Goal: Task Accomplishment & Management: Complete application form

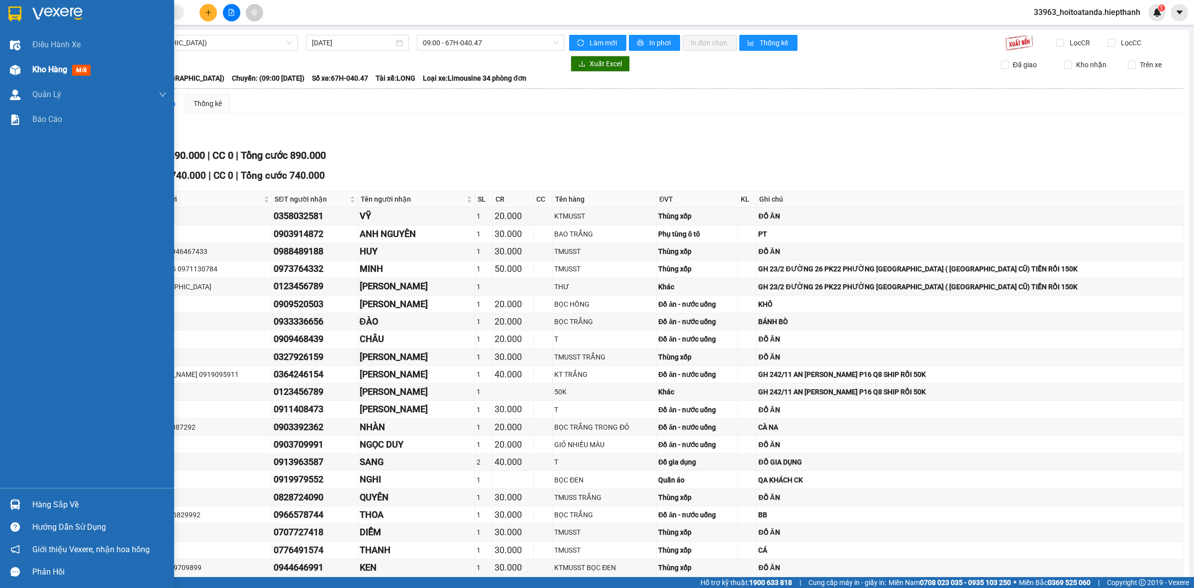
click at [18, 68] on img at bounding box center [15, 70] width 10 height 10
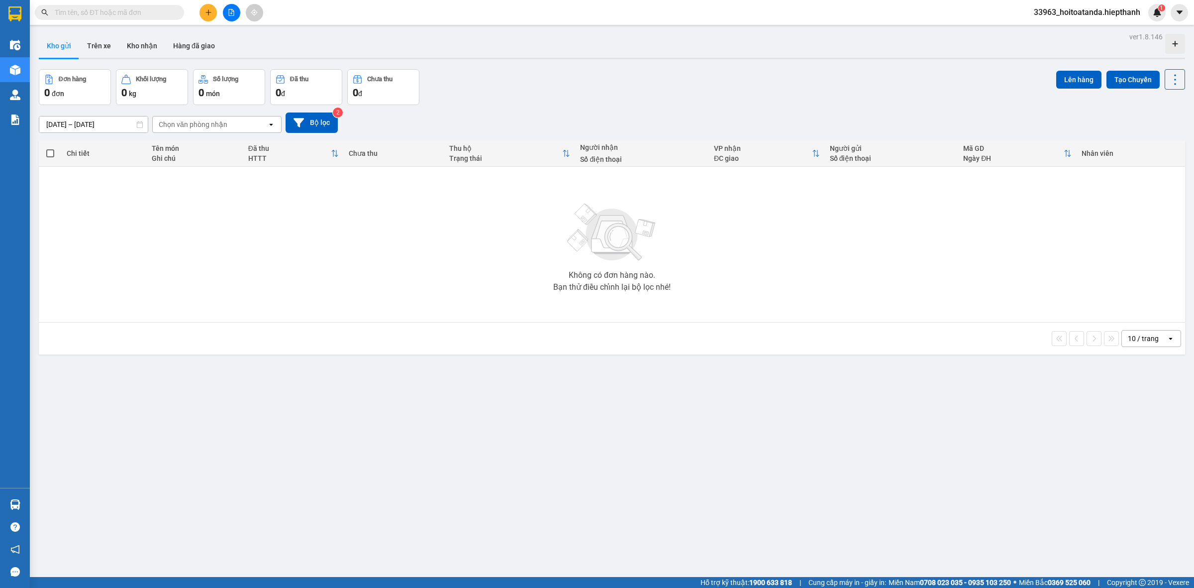
click at [204, 11] on button at bounding box center [208, 12] width 17 height 17
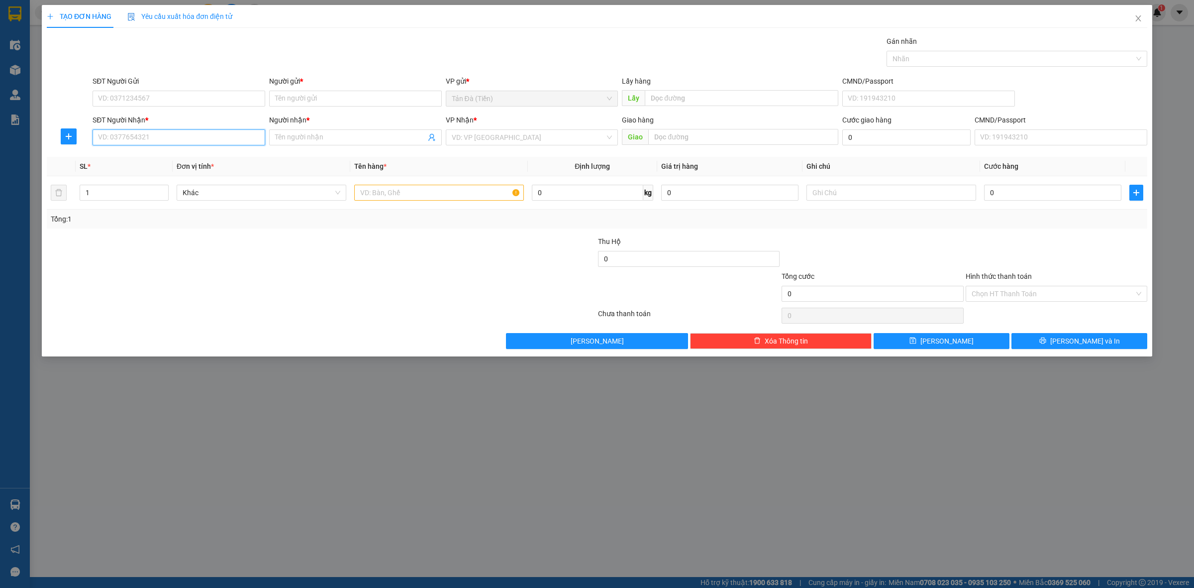
click at [191, 136] on input "SĐT Người Nhận *" at bounding box center [179, 137] width 173 height 16
type input "0944927927"
click at [156, 163] on div "0944927927 - THÔNG" at bounding box center [179, 157] width 161 height 11
type input "THÔNG"
type input "0944927927"
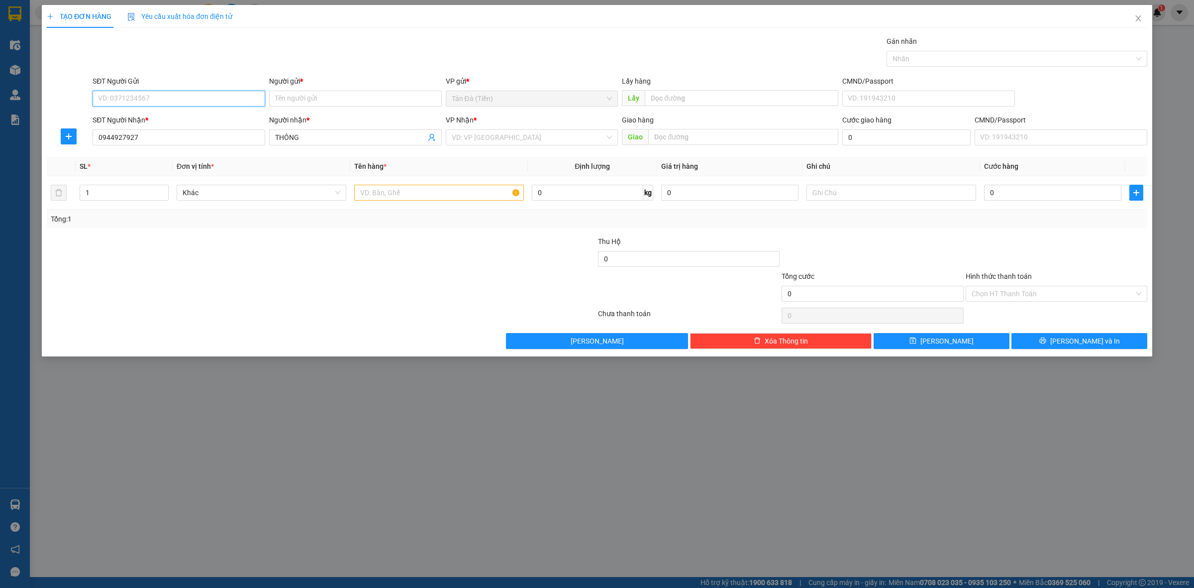
click at [211, 95] on input "SĐT Người Gửi" at bounding box center [179, 99] width 173 height 16
click at [211, 91] on input "SĐT Người Gửi" at bounding box center [179, 99] width 173 height 16
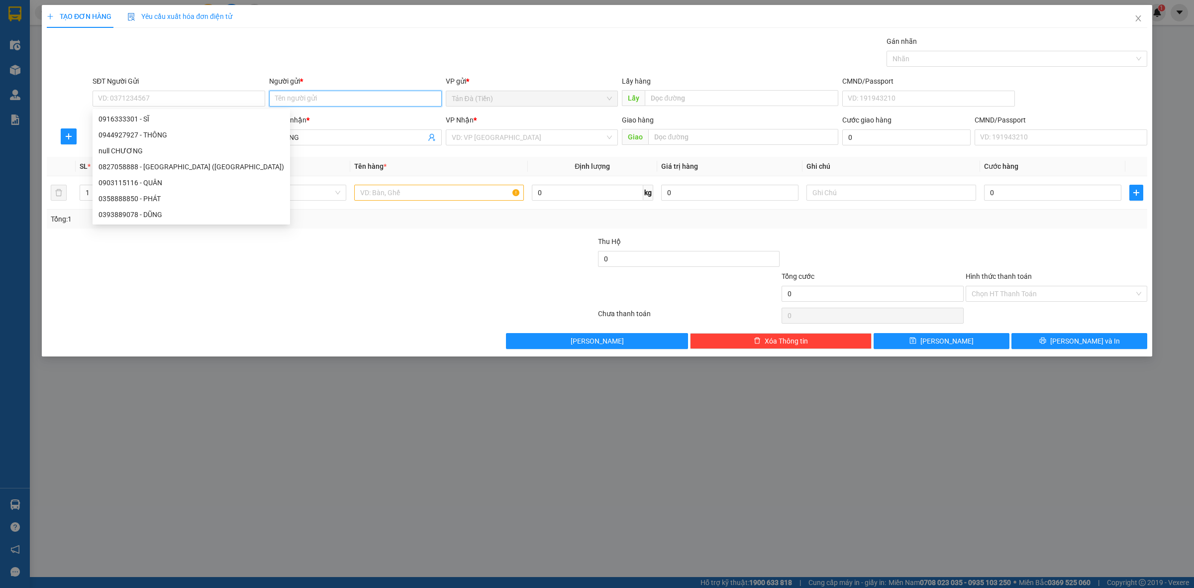
click at [314, 97] on input "Người gửi *" at bounding box center [355, 99] width 173 height 16
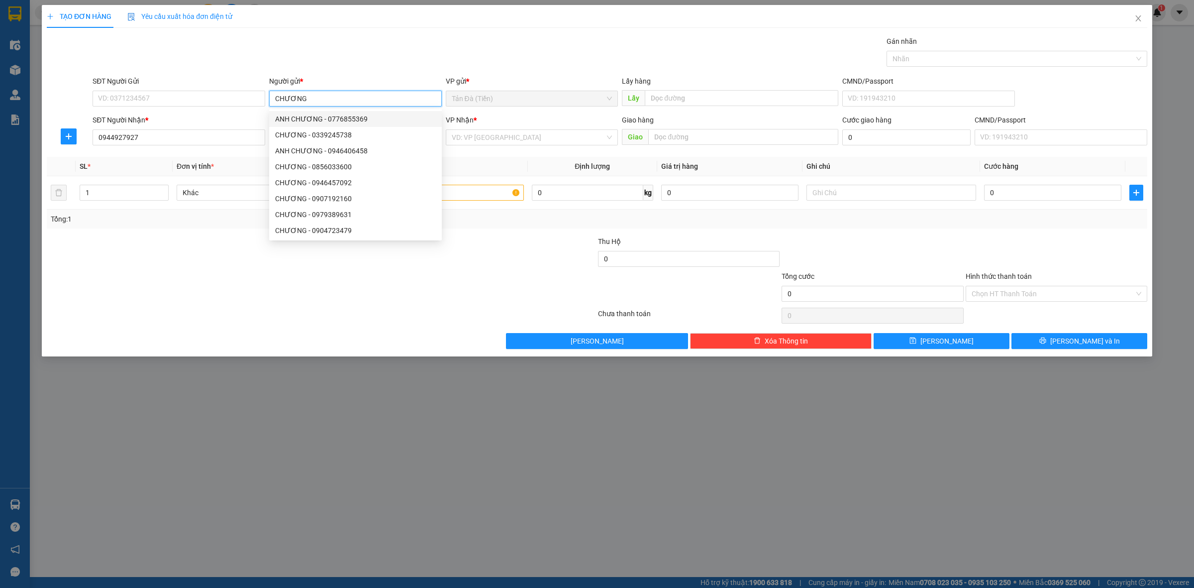
type input "CHƯƠNG"
click at [363, 53] on div "Gói vận chuyển * Tiêu chuẩn Gán nhãn Nhãn" at bounding box center [620, 53] width 1059 height 35
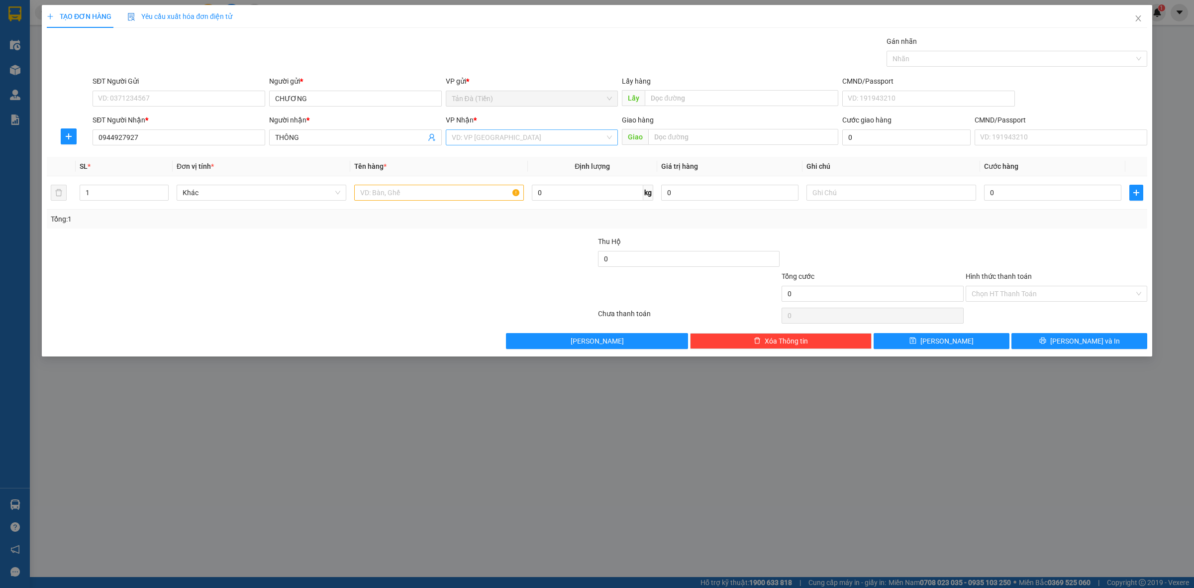
drag, startPoint x: 489, startPoint y: 147, endPoint x: 494, endPoint y: 133, distance: 14.8
click at [491, 145] on div "VP Nhận * VD: VP Sài Gòn" at bounding box center [532, 131] width 173 height 35
click at [494, 133] on input "search" at bounding box center [529, 137] width 154 height 15
click at [473, 219] on div "[GEOGRAPHIC_DATA] ([GEOGRAPHIC_DATA])" at bounding box center [532, 221] width 161 height 11
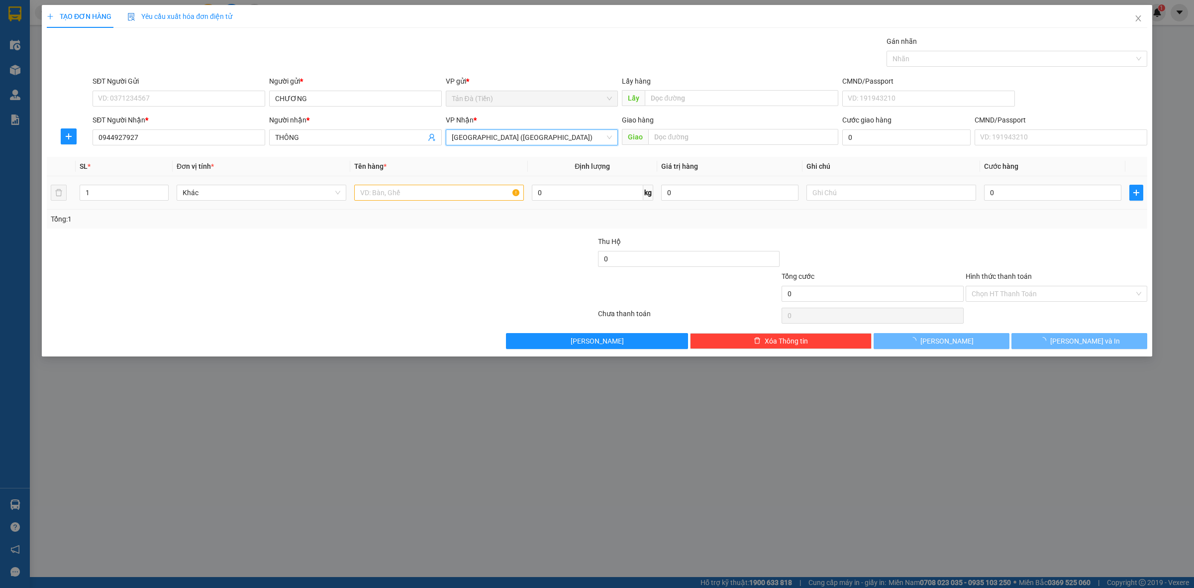
click at [391, 202] on div at bounding box center [439, 193] width 170 height 20
click at [396, 198] on input "text" at bounding box center [439, 193] width 170 height 16
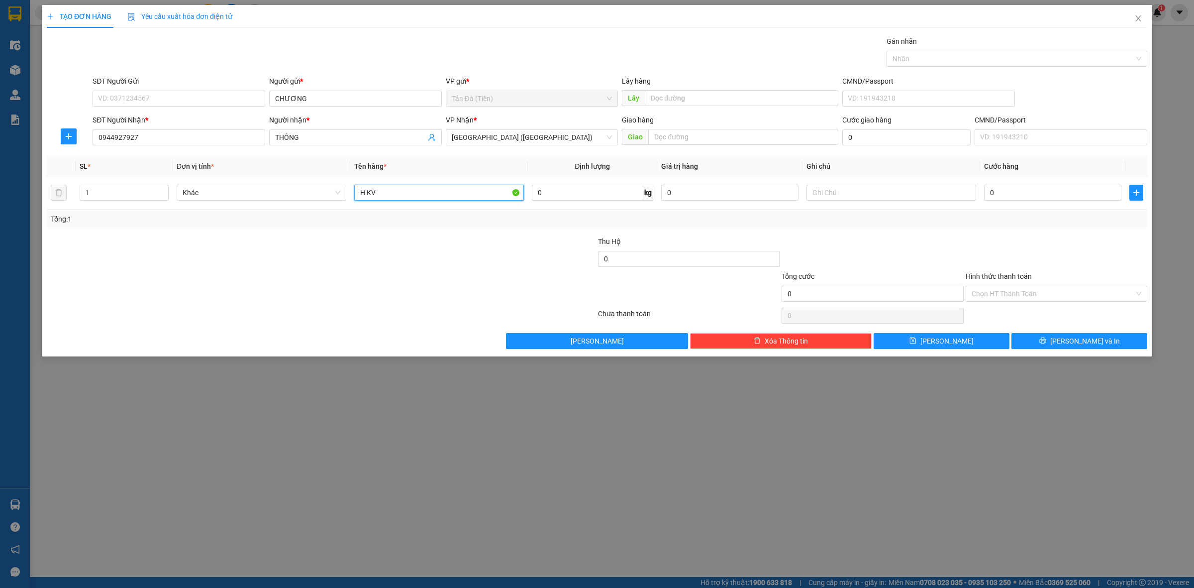
type input "H KV"
click at [421, 281] on div at bounding box center [505, 288] width 184 height 35
click at [852, 194] on input "text" at bounding box center [892, 193] width 170 height 16
click at [975, 242] on div at bounding box center [1057, 253] width 184 height 35
drag, startPoint x: 935, startPoint y: 244, endPoint x: 1014, endPoint y: 292, distance: 92.0
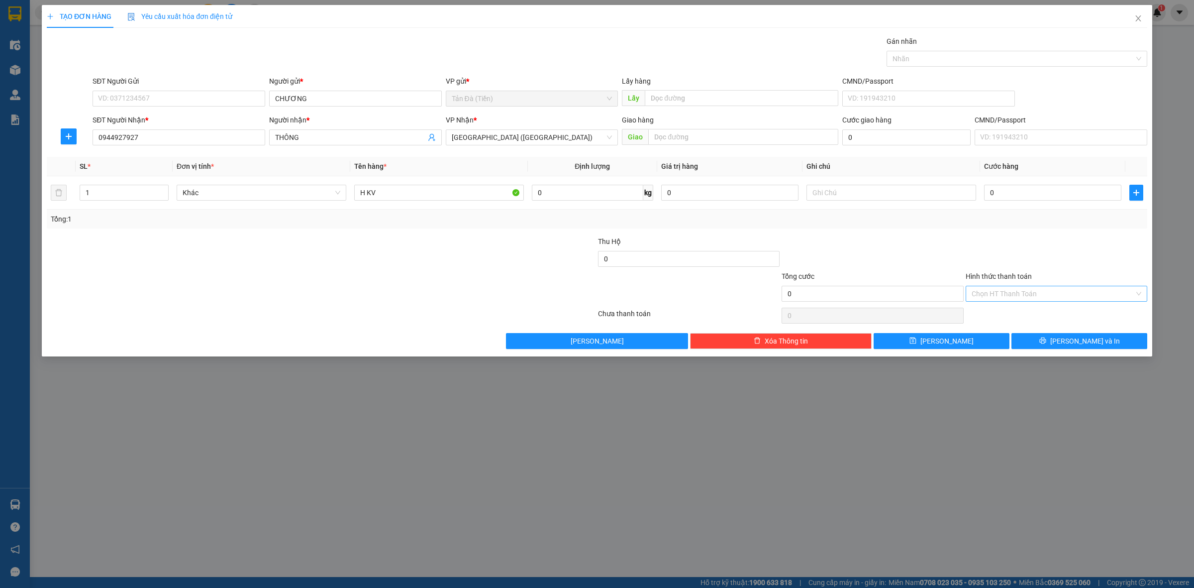
click at [939, 245] on div at bounding box center [873, 253] width 184 height 35
click at [1048, 340] on button "[PERSON_NAME] và In" at bounding box center [1080, 341] width 136 height 16
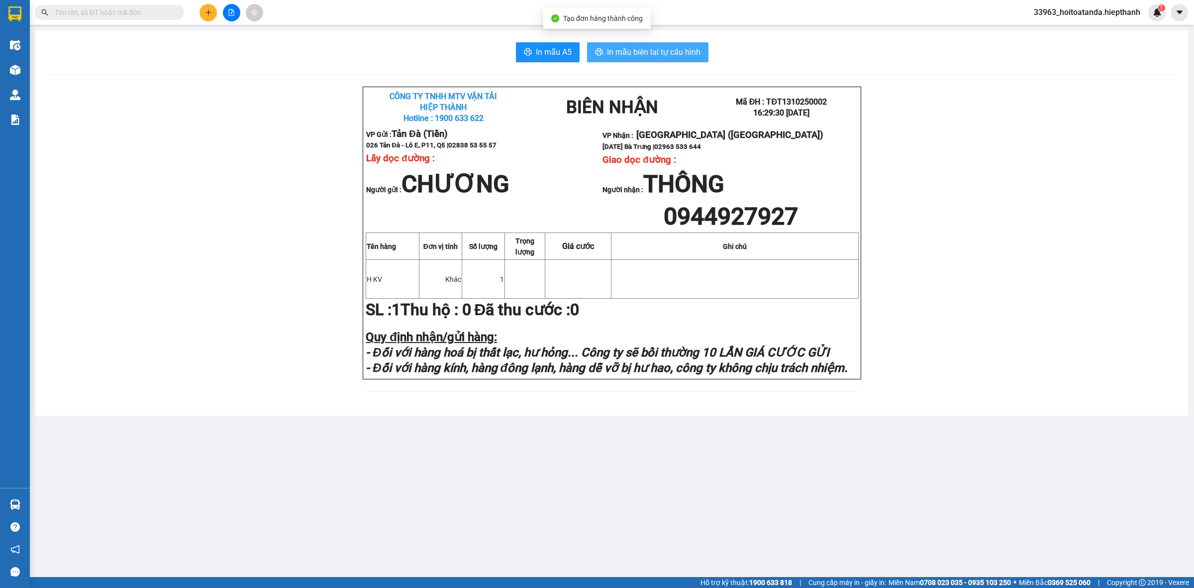
drag, startPoint x: 670, startPoint y: 50, endPoint x: 710, endPoint y: 68, distance: 43.9
click at [671, 50] on span "In mẫu biên lai tự cấu hình" at bounding box center [654, 52] width 94 height 12
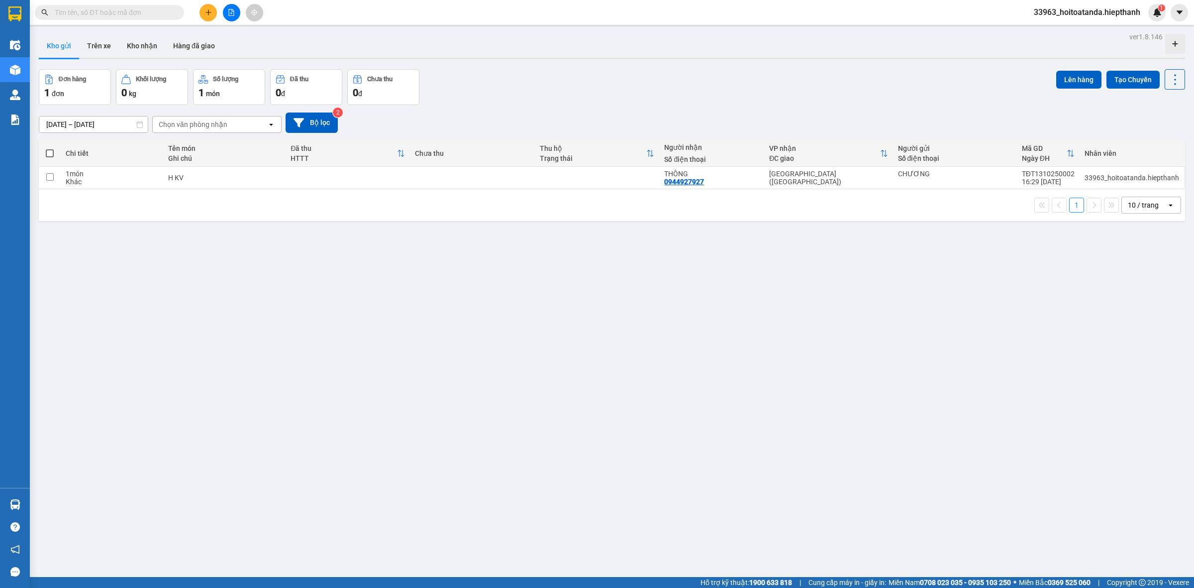
click at [165, 13] on input "text" at bounding box center [113, 12] width 117 height 11
click at [531, 394] on div "ver 1.8.146 Kho gửi Trên xe Kho nhận Hàng đã giao Đơn hàng 1 đơn Khối lượng 0 k…" at bounding box center [612, 324] width 1154 height 588
click at [209, 15] on icon "plus" at bounding box center [208, 12] width 7 height 7
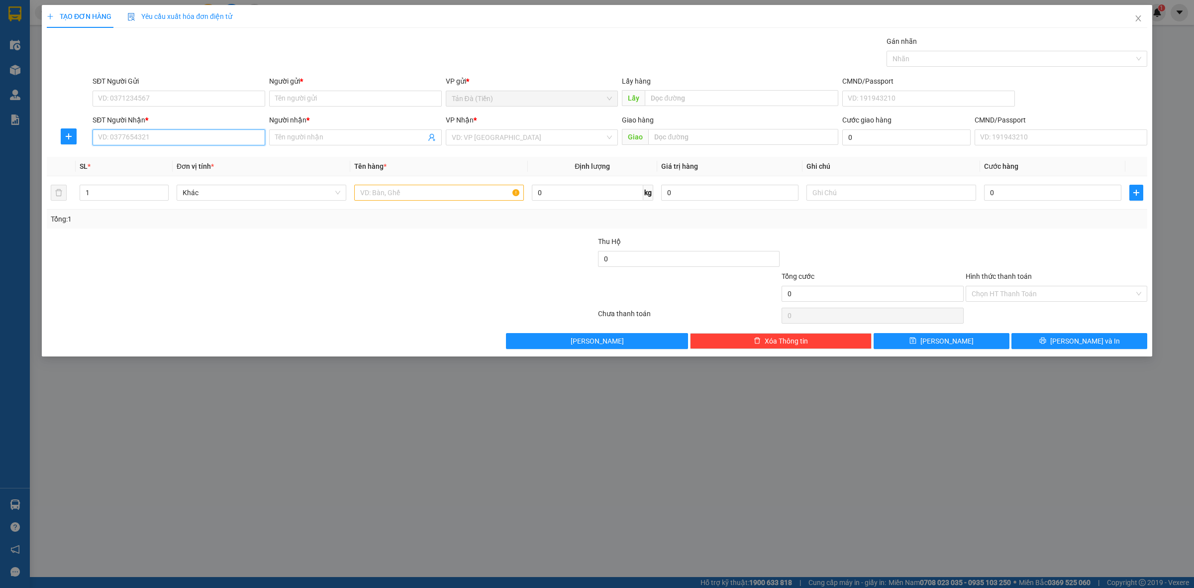
drag, startPoint x: 189, startPoint y: 131, endPoint x: 336, endPoint y: 137, distance: 147.4
click at [191, 130] on input "SĐT Người Nhận *" at bounding box center [179, 137] width 173 height 16
click at [471, 141] on input "search" at bounding box center [529, 137] width 154 height 15
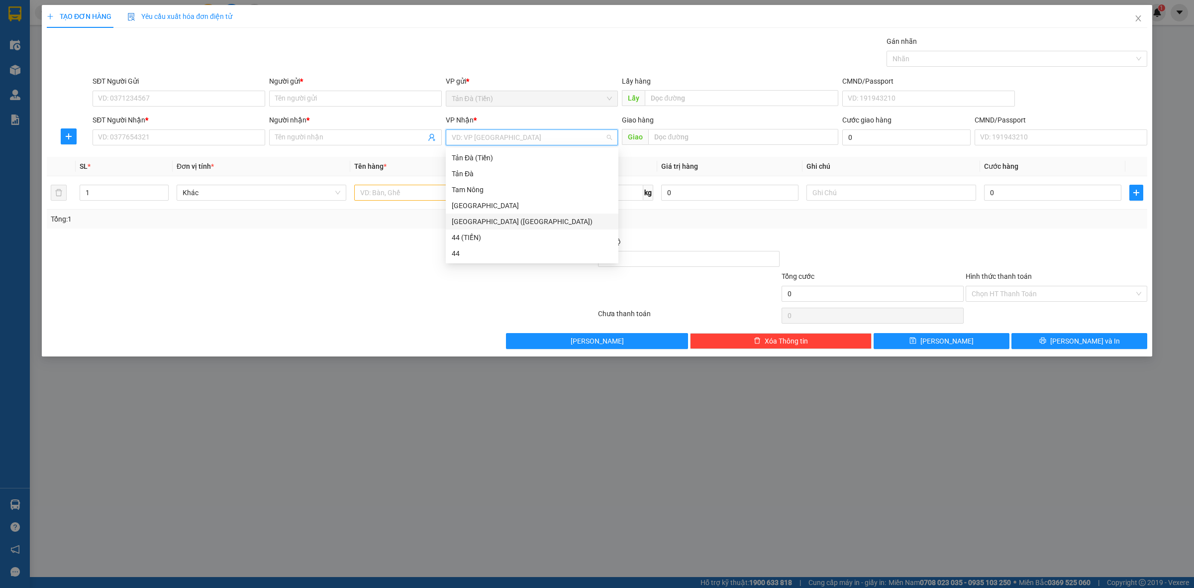
click at [465, 223] on div "[GEOGRAPHIC_DATA] ([GEOGRAPHIC_DATA])" at bounding box center [532, 221] width 161 height 11
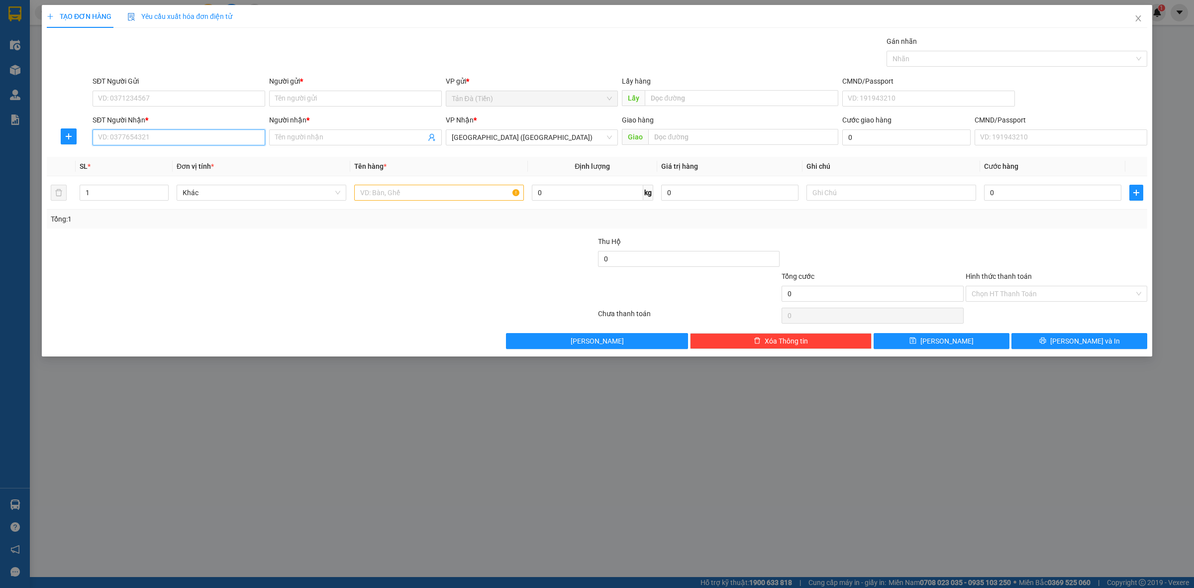
click at [192, 144] on input "SĐT Người Nhận *" at bounding box center [179, 137] width 173 height 16
type input "0787824955"
click at [176, 160] on div "0787824955 - HOÀNG" at bounding box center [179, 157] width 161 height 11
type input "HOÀNG"
type input "0787824955"
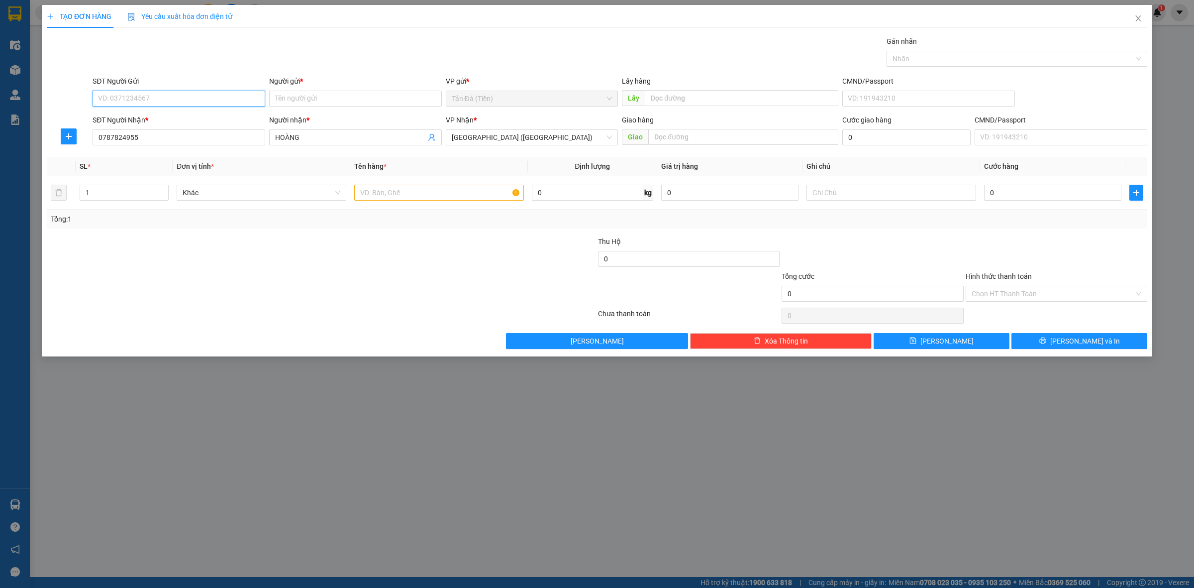
click at [174, 95] on input "SĐT Người Gửi" at bounding box center [179, 99] width 173 height 16
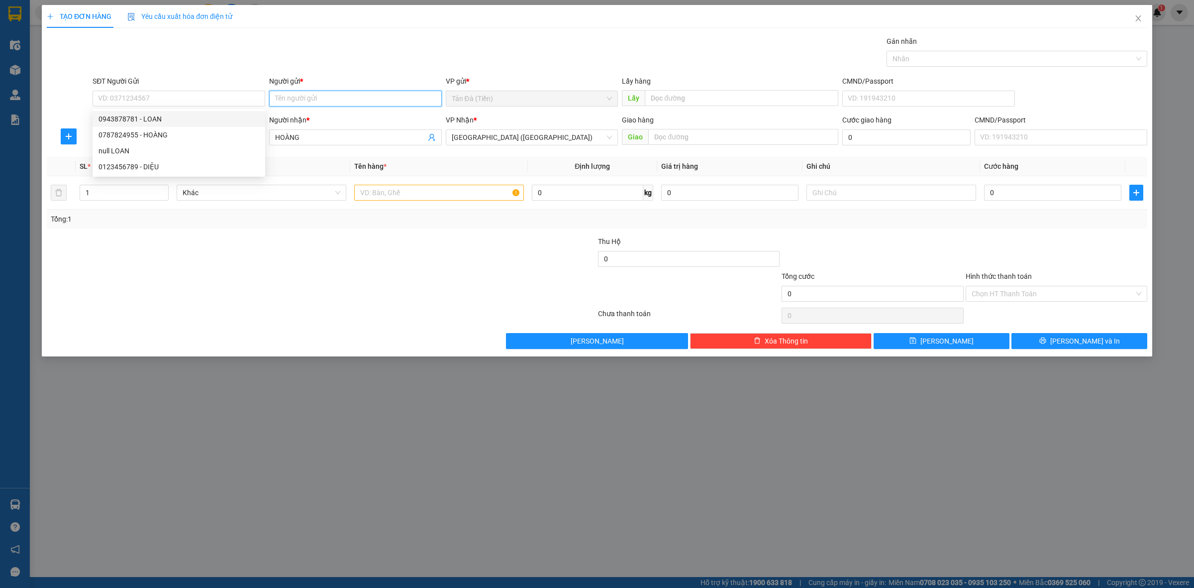
click at [351, 103] on input "Người gửi *" at bounding box center [355, 99] width 173 height 16
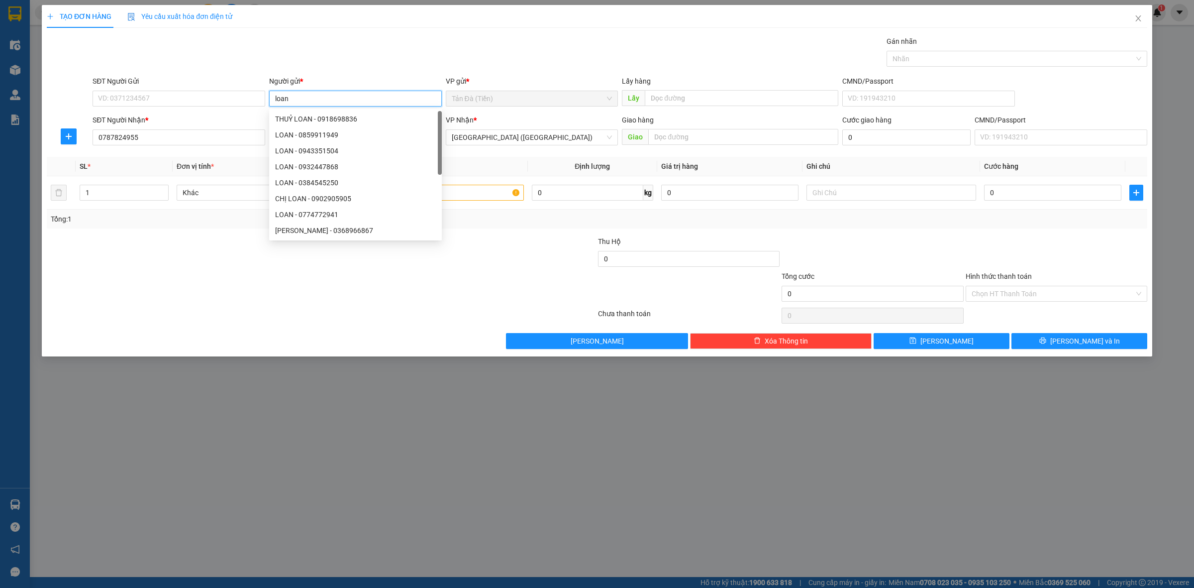
click at [369, 99] on input "loan" at bounding box center [355, 99] width 173 height 16
type input "LOAN"
drag, startPoint x: 458, startPoint y: 273, endPoint x: 477, endPoint y: 273, distance: 18.9
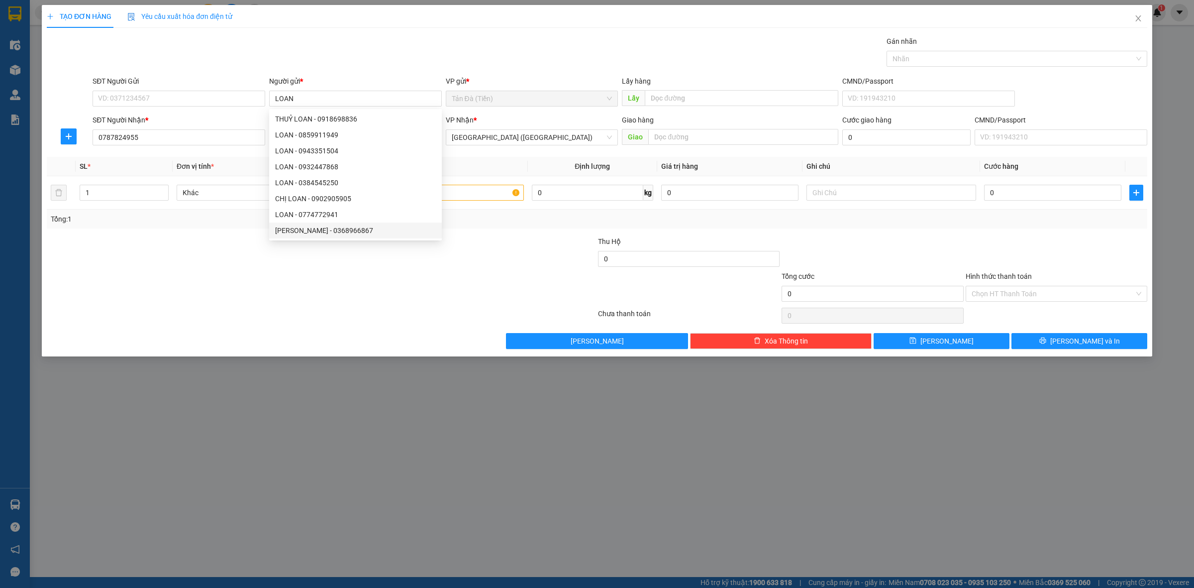
click at [461, 273] on div at bounding box center [505, 288] width 184 height 35
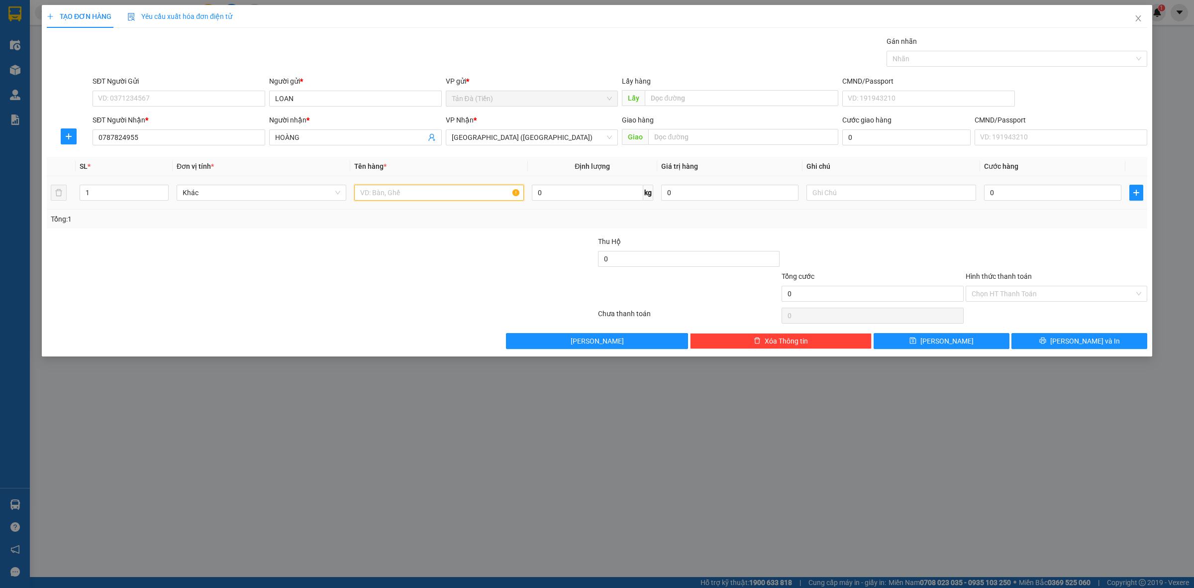
click at [452, 187] on input "text" at bounding box center [439, 193] width 170 height 16
click at [852, 185] on input "text" at bounding box center [892, 193] width 170 height 16
click at [468, 194] on input "TTHT" at bounding box center [439, 193] width 170 height 16
type input "TTHT 1TR"
click at [890, 194] on input "text" at bounding box center [892, 193] width 170 height 16
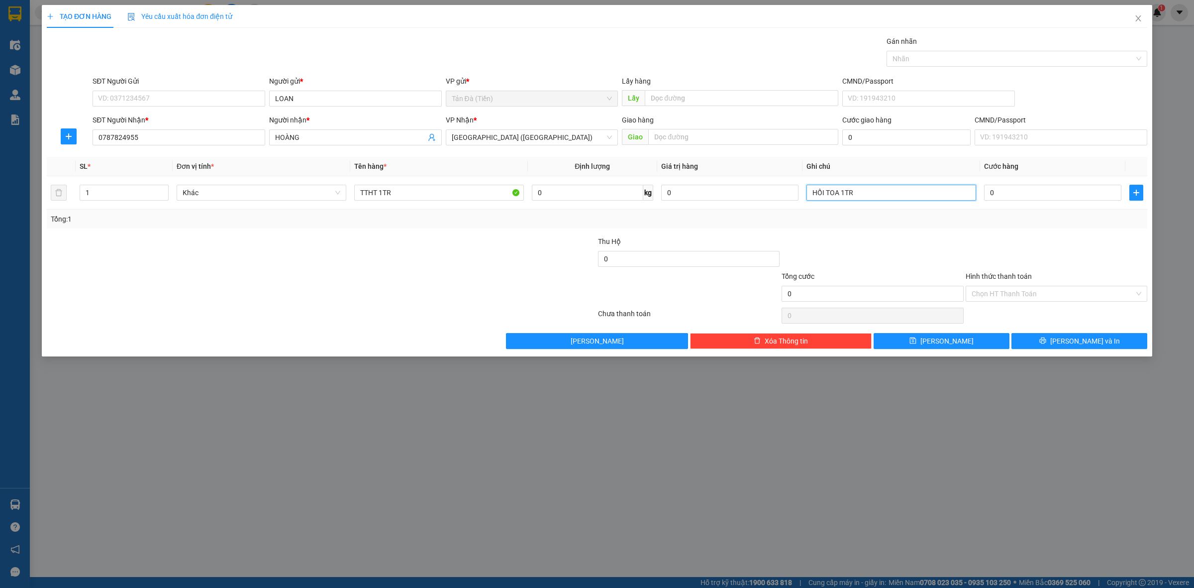
type input "HỒI TOA 1TR"
click at [918, 230] on div "Transit Pickup Surcharge Ids Transit Deliver Surcharge Ids Transit Deliver Surc…" at bounding box center [597, 192] width 1101 height 313
click at [1040, 192] on input "0" at bounding box center [1052, 193] width 137 height 16
type input "2"
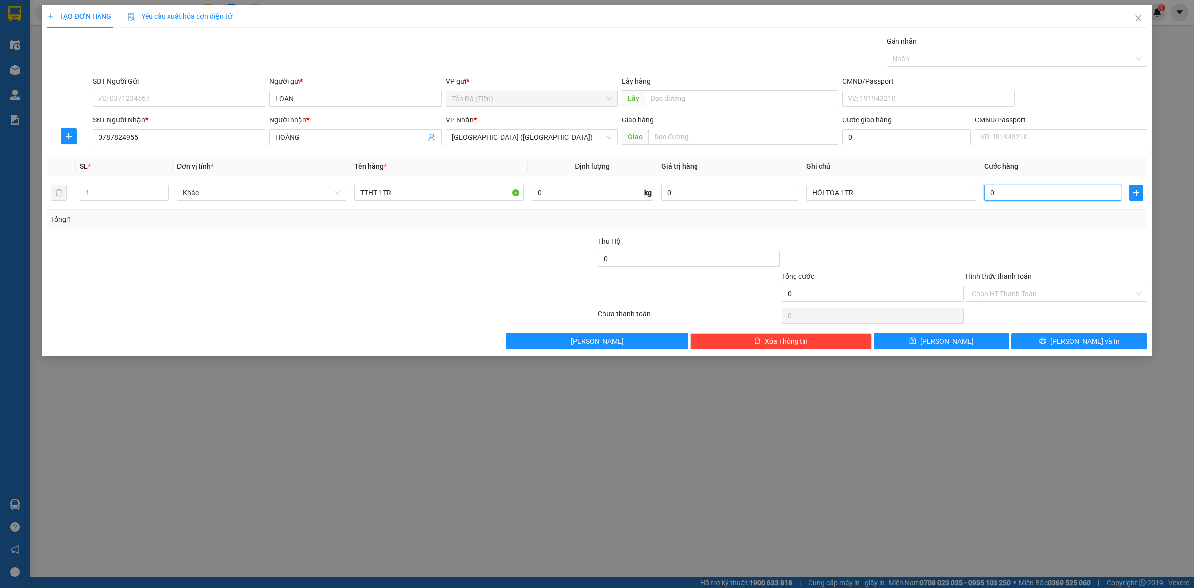
type input "2"
type input "20"
type input "20.000"
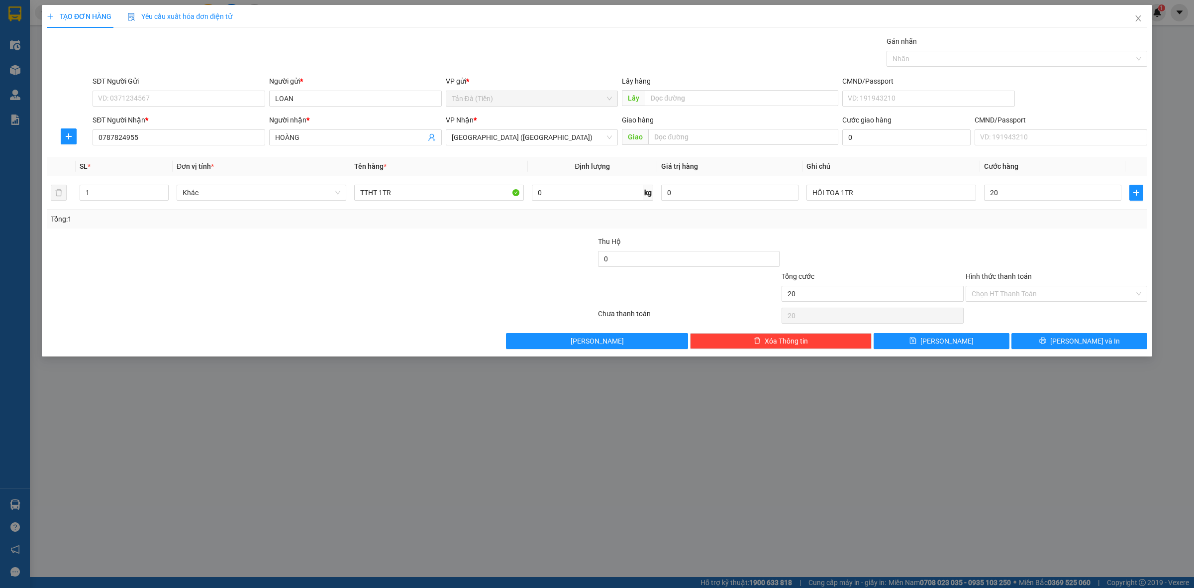
type input "20.000"
click at [914, 239] on div at bounding box center [873, 253] width 184 height 35
click at [1008, 300] on input "Hình thức thanh toán" at bounding box center [1053, 293] width 163 height 15
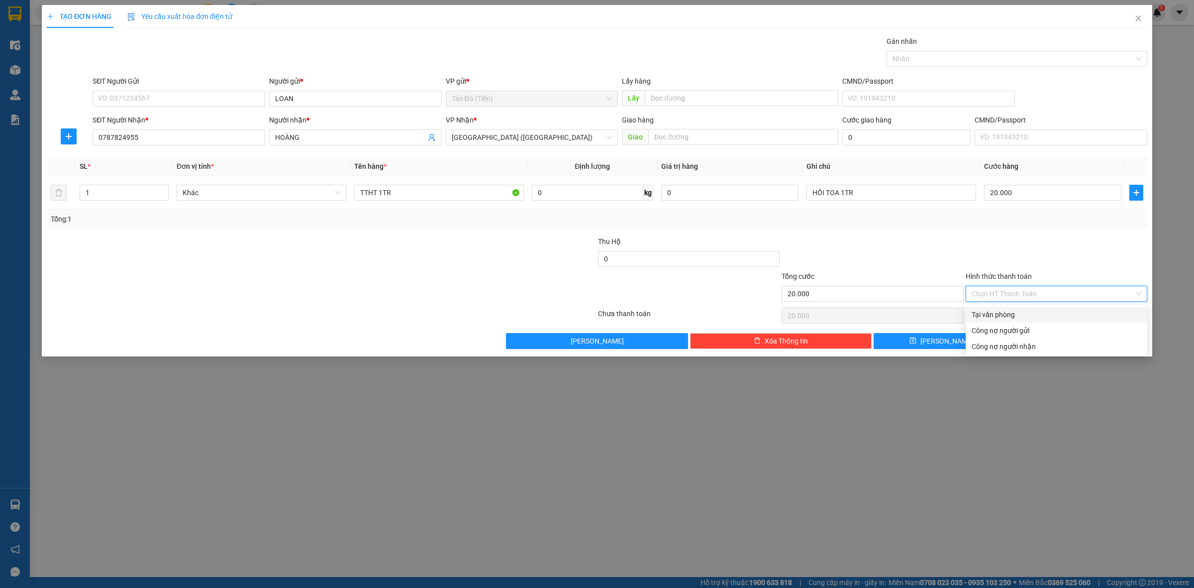
click at [1011, 314] on div "Tại văn phòng" at bounding box center [1057, 314] width 170 height 11
type input "0"
click at [1033, 333] on div "Transit Pickup Surcharge Ids Transit Deliver Surcharge Ids Transit Deliver Surc…" at bounding box center [597, 192] width 1101 height 313
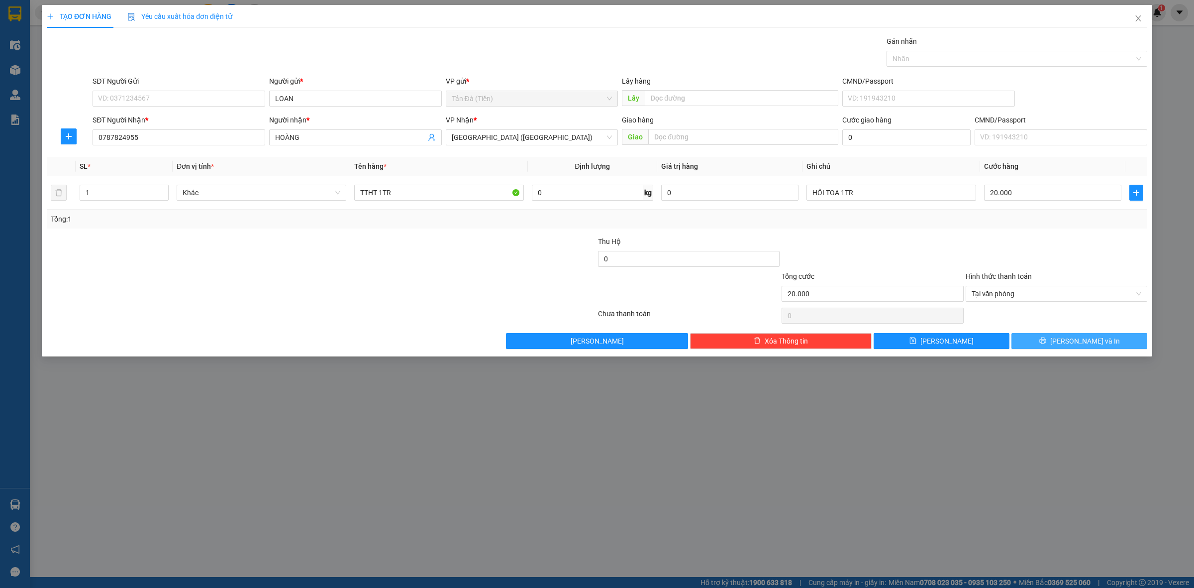
click at [1046, 340] on icon "printer" at bounding box center [1042, 340] width 7 height 7
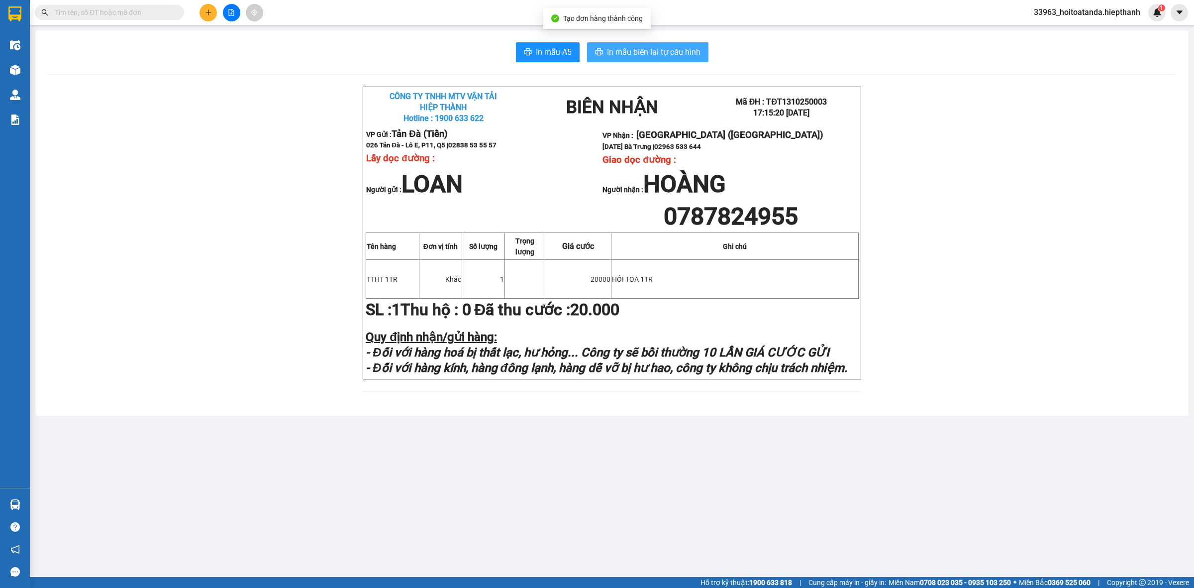
click at [665, 53] on span "In mẫu biên lai tự cấu hình" at bounding box center [654, 52] width 94 height 12
click at [229, 16] on button at bounding box center [231, 12] width 17 height 17
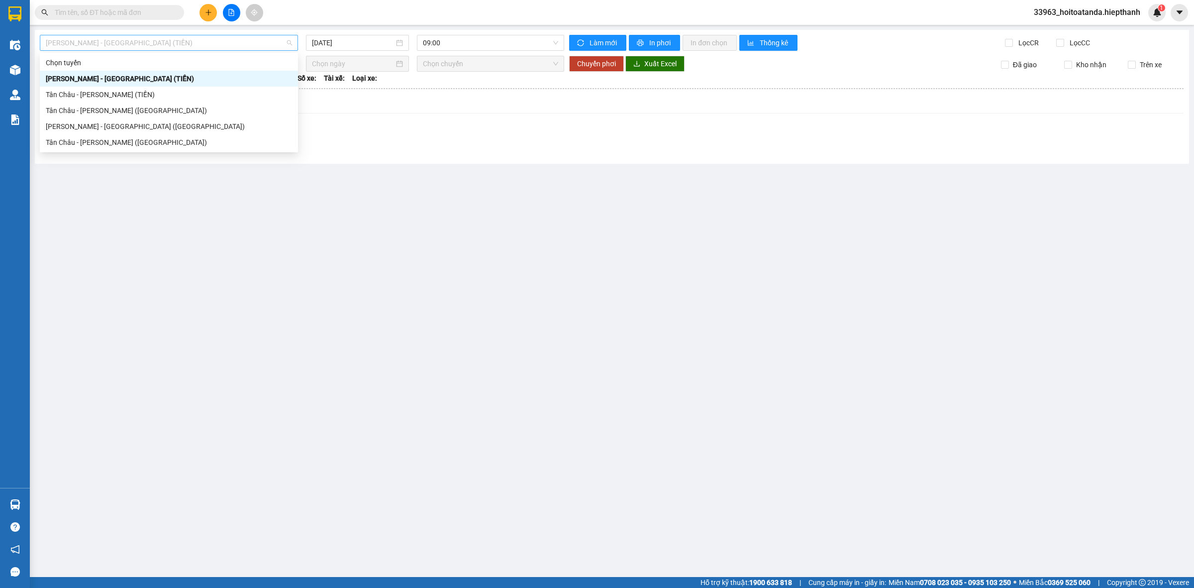
click at [118, 40] on span "[PERSON_NAME] - [GEOGRAPHIC_DATA] (TIỀN)" at bounding box center [169, 42] width 246 height 15
click at [83, 142] on div "Tân Châu - [PERSON_NAME] ([GEOGRAPHIC_DATA])" at bounding box center [169, 142] width 246 height 11
type input "[DATE]"
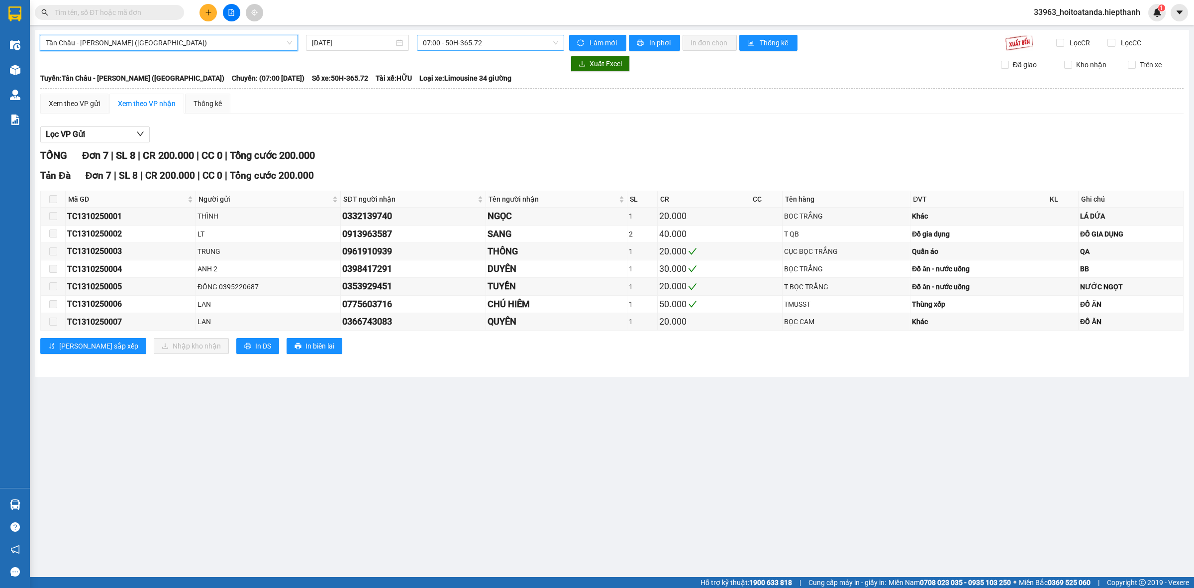
click at [456, 41] on span "07:00 - 50H-365.72" at bounding box center [490, 42] width 135 height 15
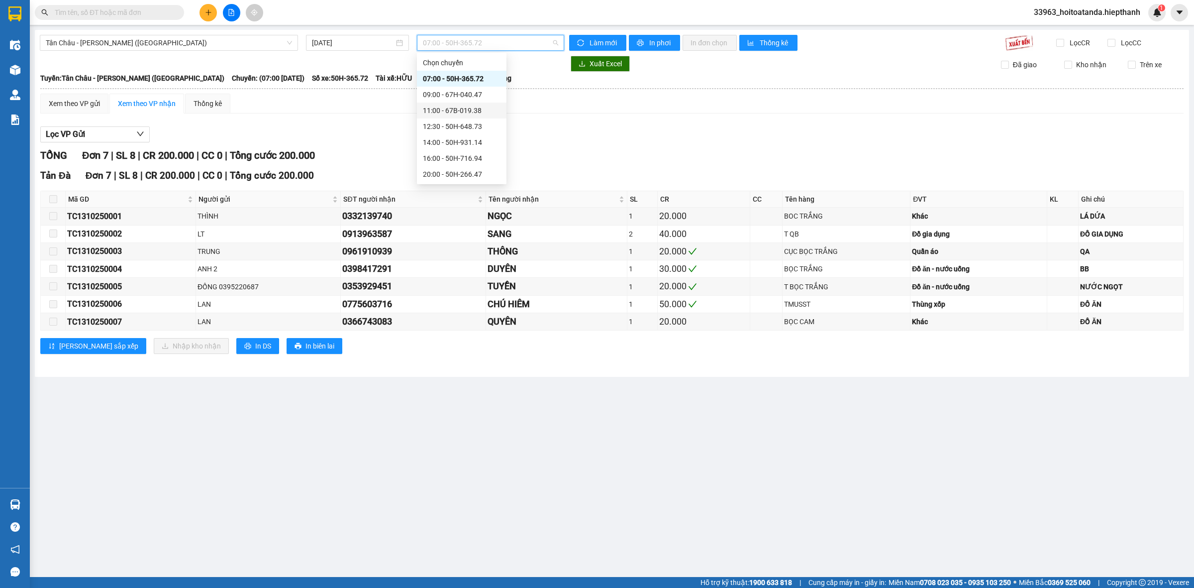
click at [431, 115] on div "11:00 - 67B-019.38" at bounding box center [462, 110] width 78 height 11
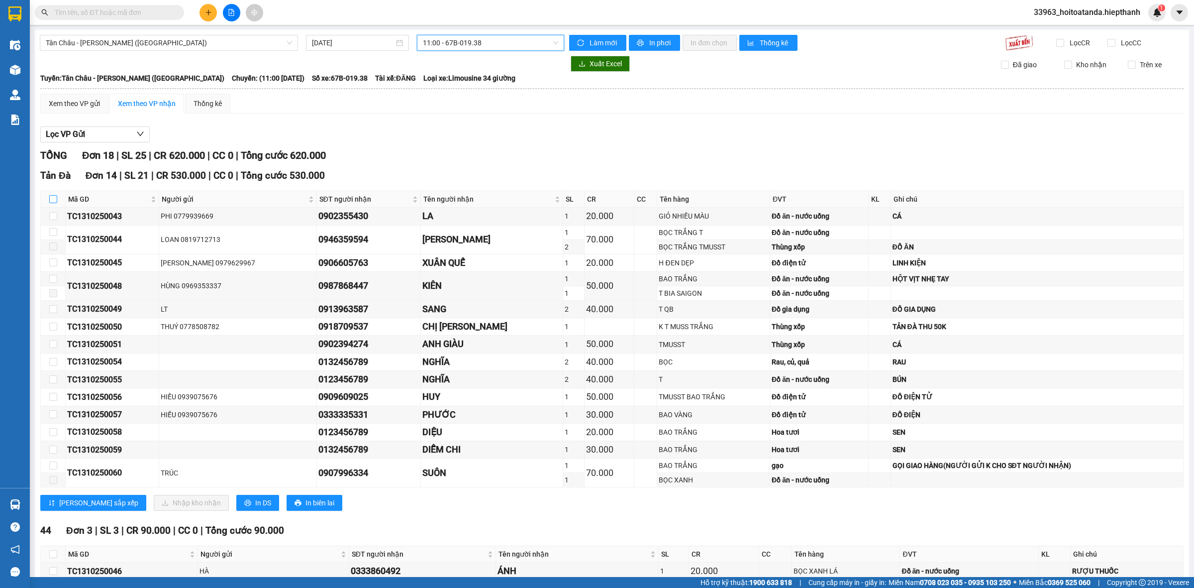
click at [53, 199] on input "checkbox" at bounding box center [53, 199] width 8 height 8
checkbox input "true"
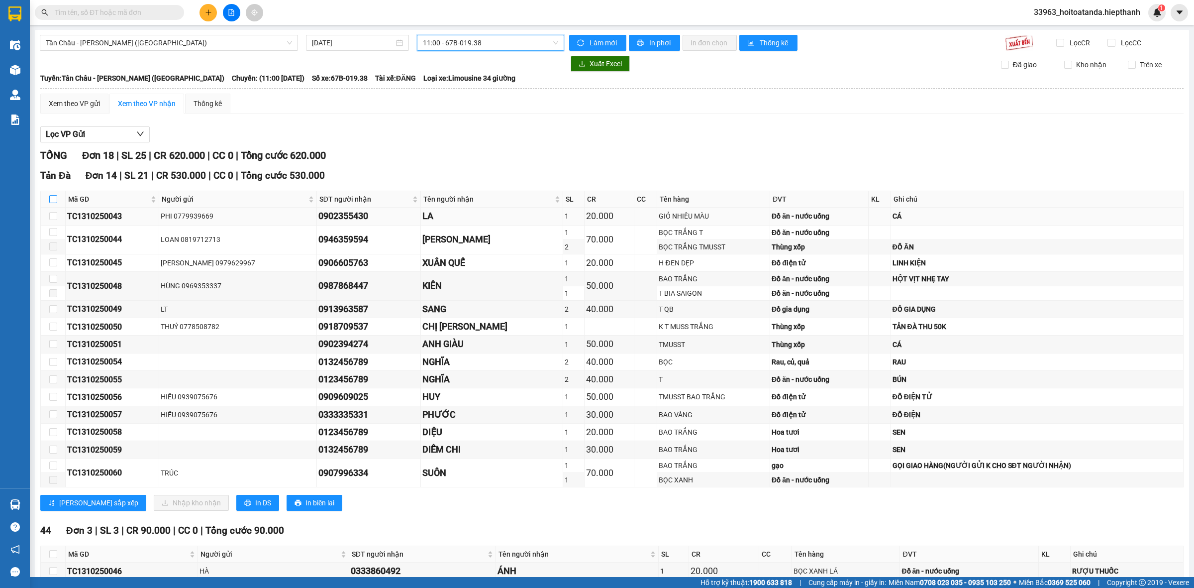
checkbox input "true"
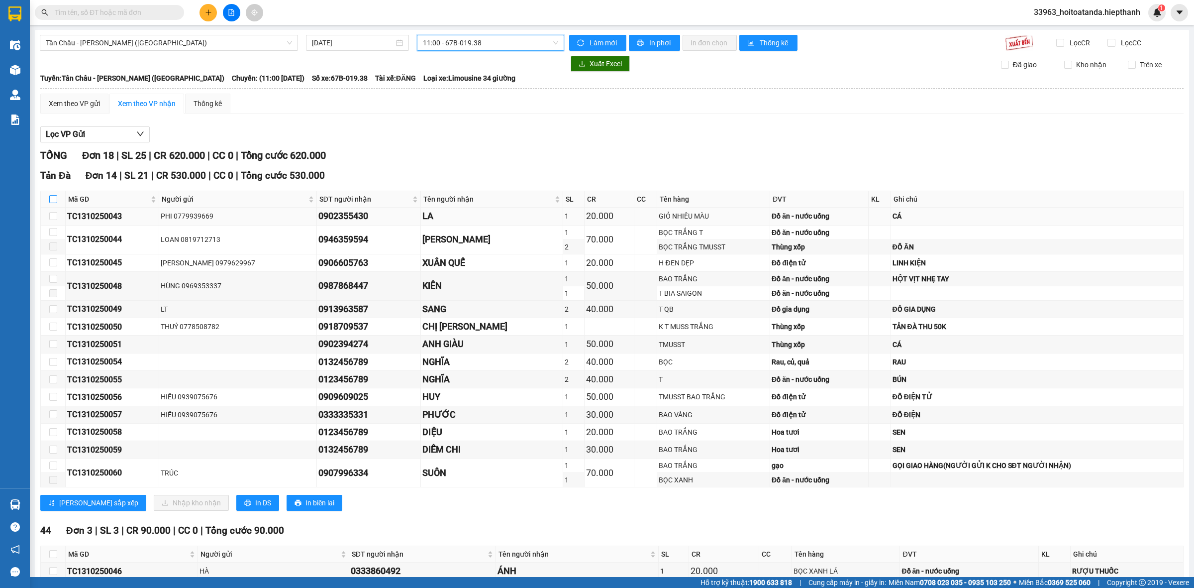
checkbox input "true"
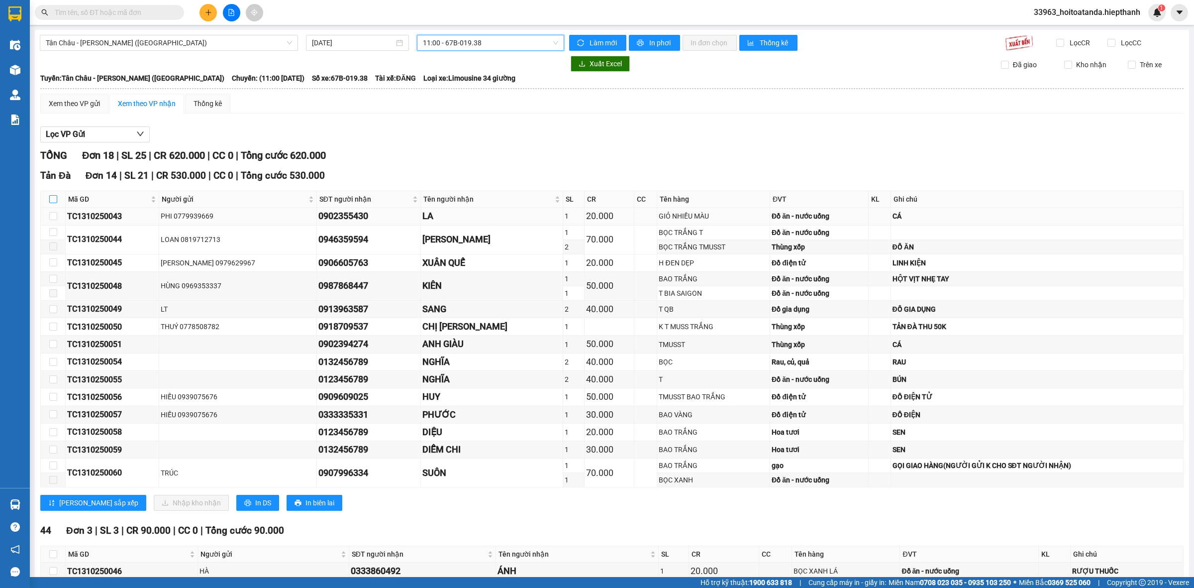
checkbox input "true"
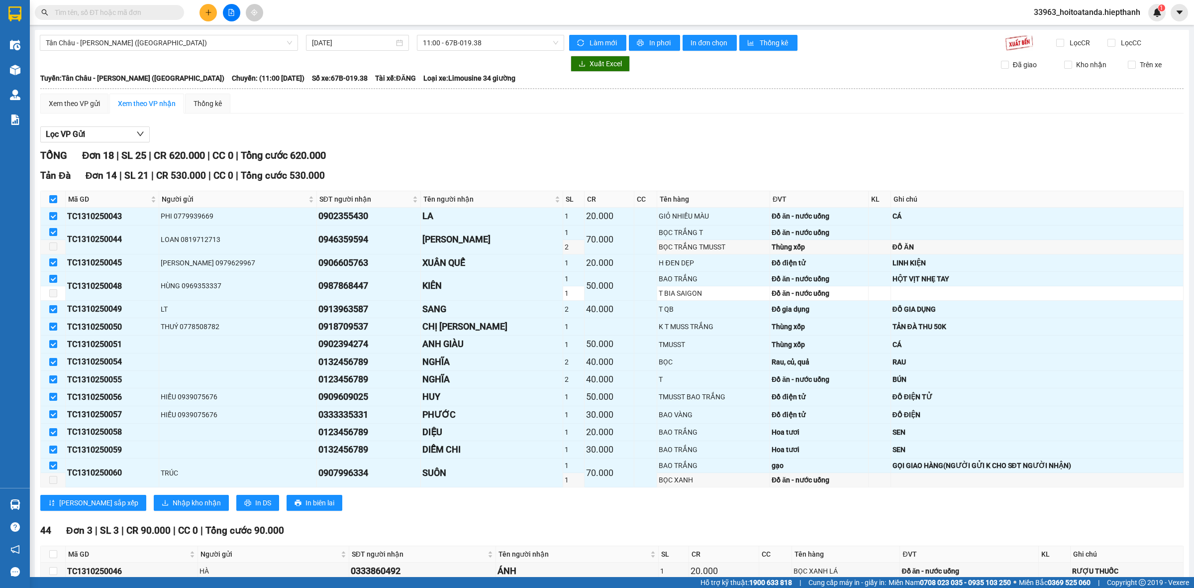
click at [150, 514] on div "[GEOGRAPHIC_DATA] 14 | SL 21 | CR 530.000 | CC 0 | Tổng cước 530.000 Mã GD Ngườ…" at bounding box center [611, 343] width 1143 height 350
click at [154, 498] on button "Nhập kho nhận" at bounding box center [191, 503] width 75 height 16
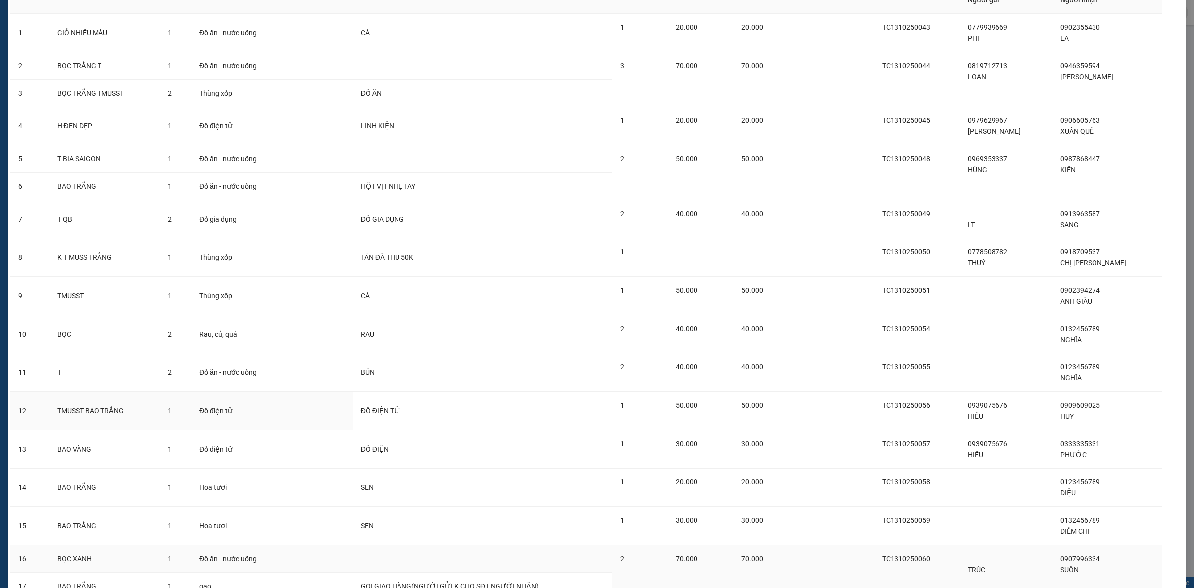
scroll to position [156, 0]
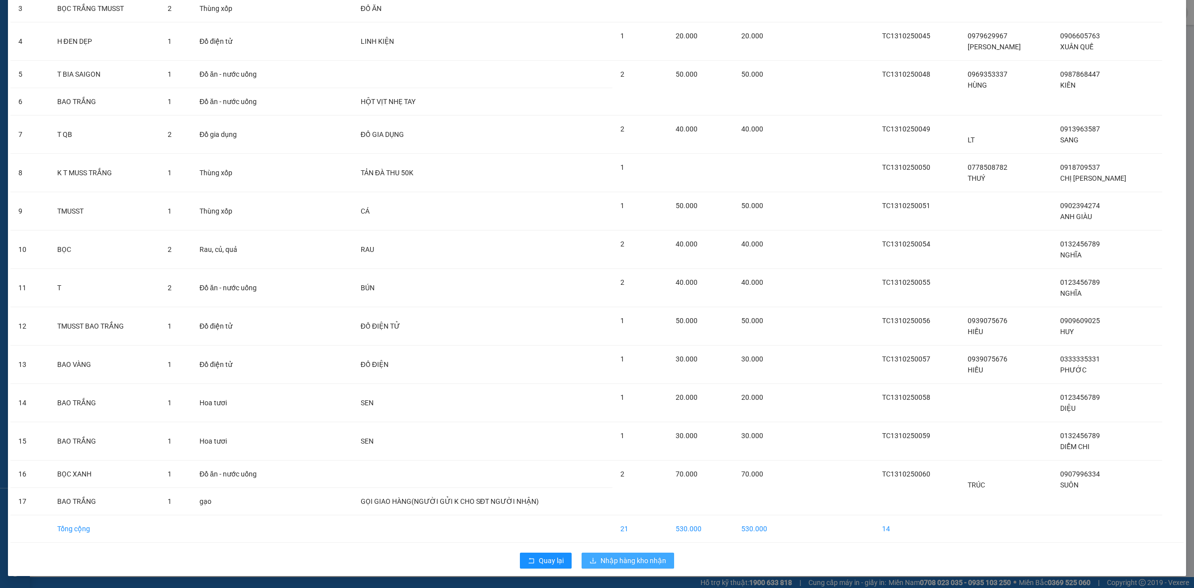
click at [613, 561] on span "Nhập hàng kho nhận" at bounding box center [634, 560] width 66 height 11
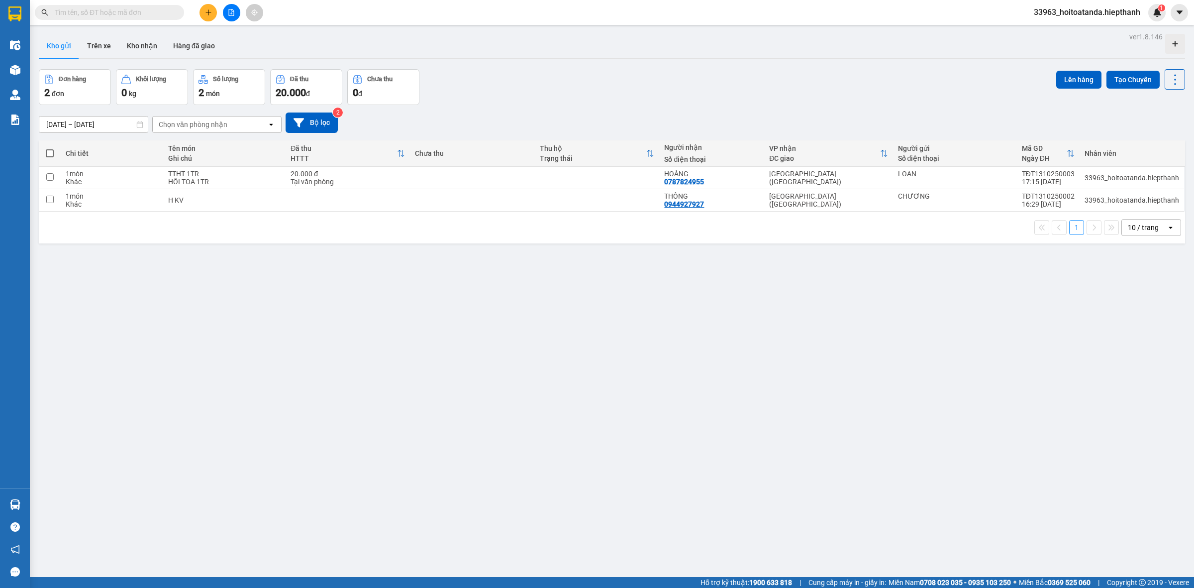
click at [118, 11] on input "text" at bounding box center [113, 12] width 117 height 11
click at [588, 84] on div "Đơn hàng 2 đơn Khối lượng 0 kg Số lượng 2 món Đã thu 20.000 đ Chưa thu 0 đ Lên …" at bounding box center [612, 87] width 1146 height 36
click at [229, 13] on icon "file-add" at bounding box center [231, 12] width 5 height 7
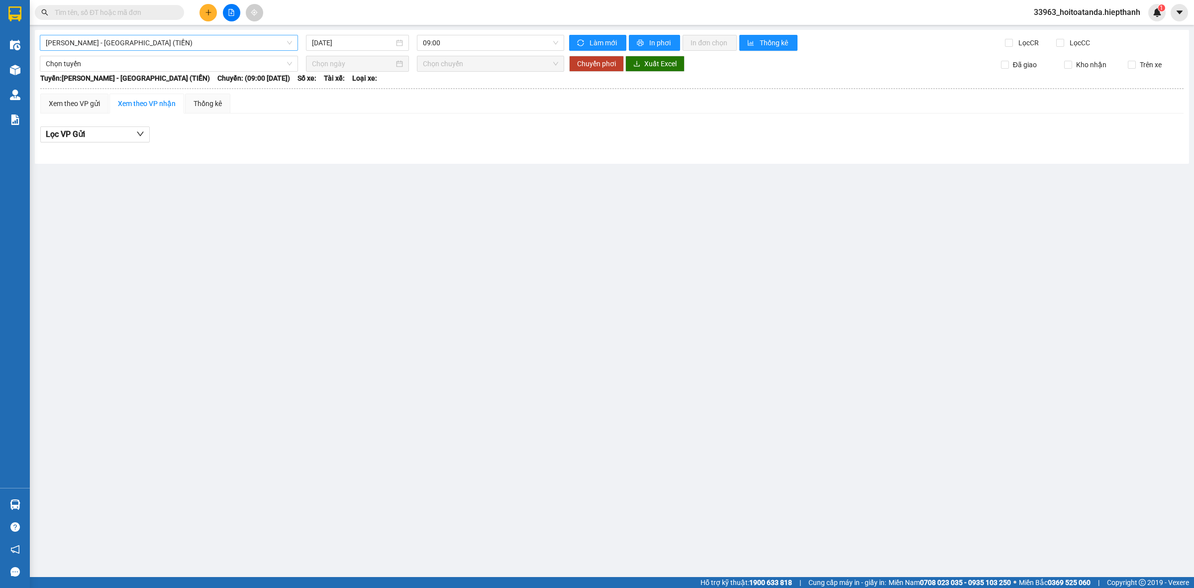
click at [207, 45] on span "[PERSON_NAME] - [GEOGRAPHIC_DATA] (TIỀN)" at bounding box center [169, 42] width 246 height 15
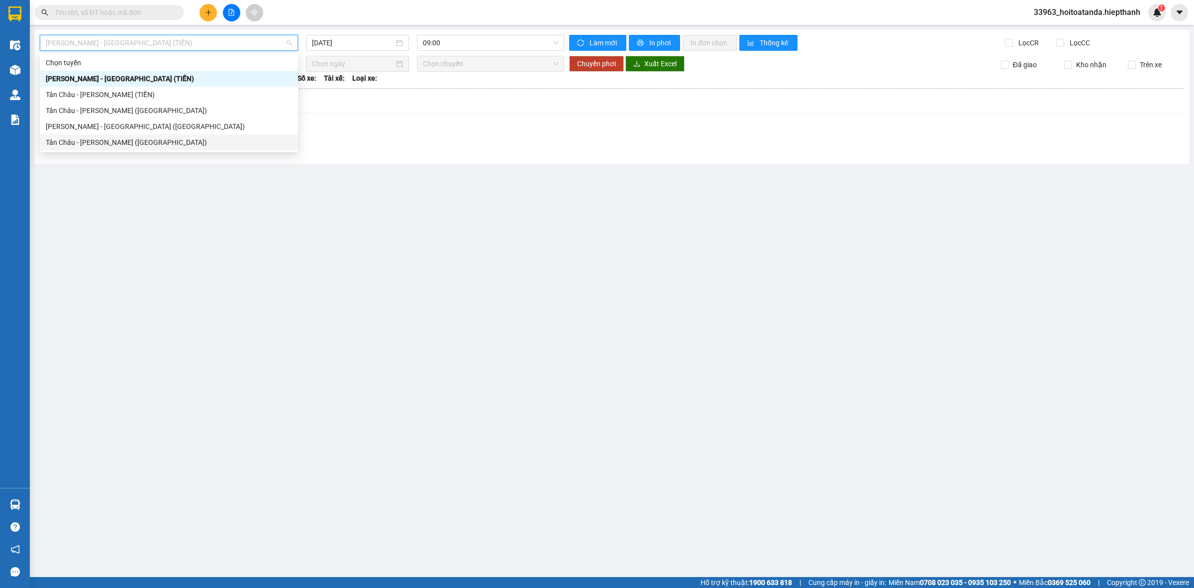
click at [165, 140] on div "Tân Châu - [PERSON_NAME] ([GEOGRAPHIC_DATA])" at bounding box center [169, 142] width 246 height 11
type input "[DATE]"
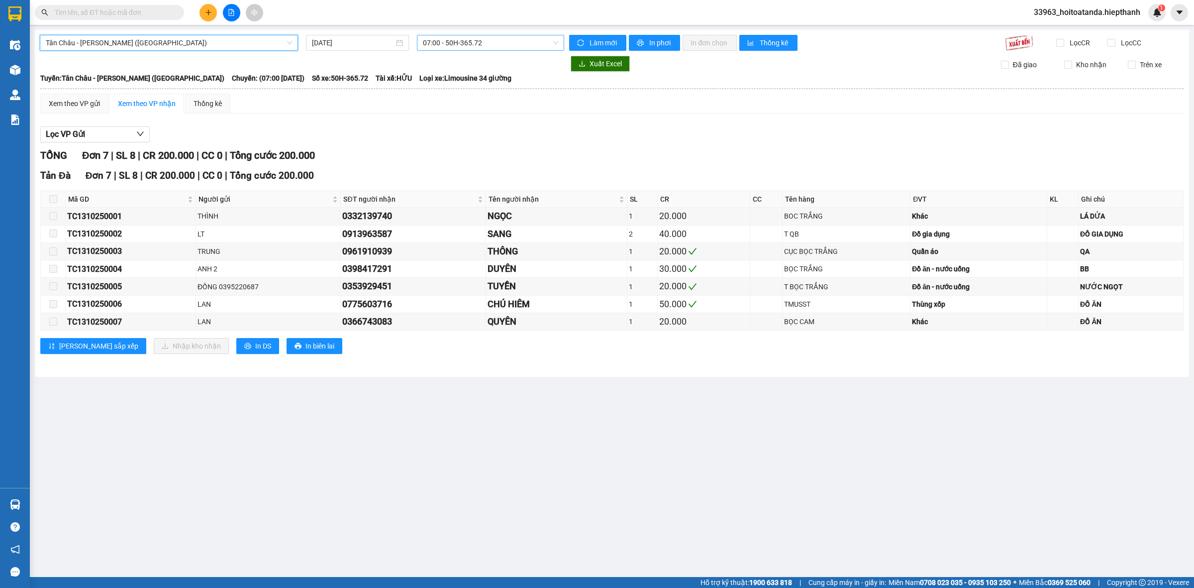
click at [495, 41] on span "07:00 - 50H-365.72" at bounding box center [490, 42] width 135 height 15
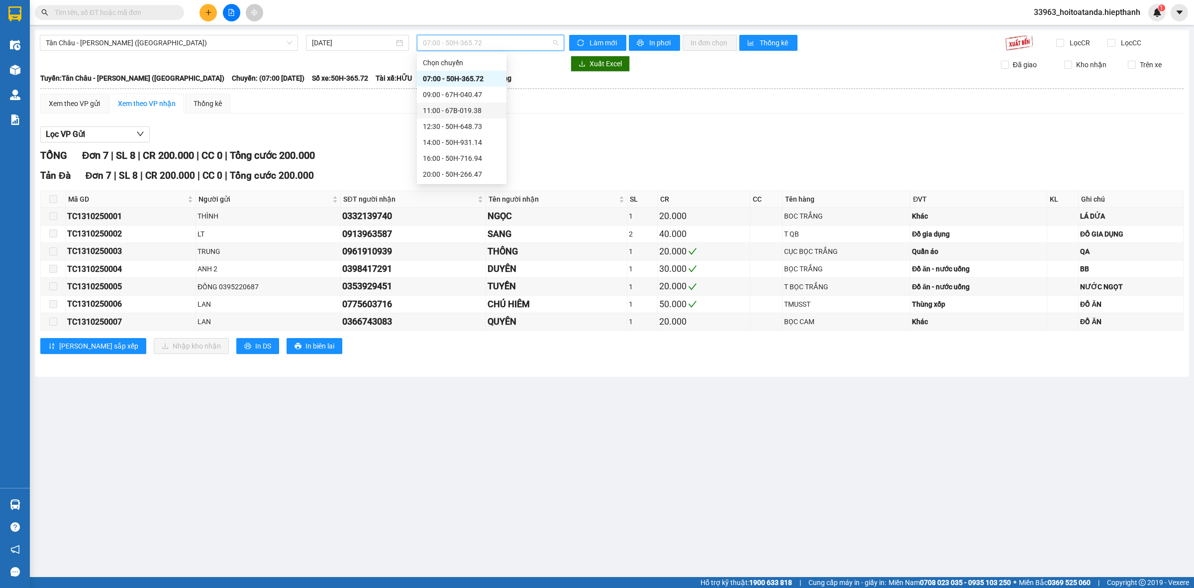
click at [463, 108] on div "11:00 - 67B-019.38" at bounding box center [462, 110] width 78 height 11
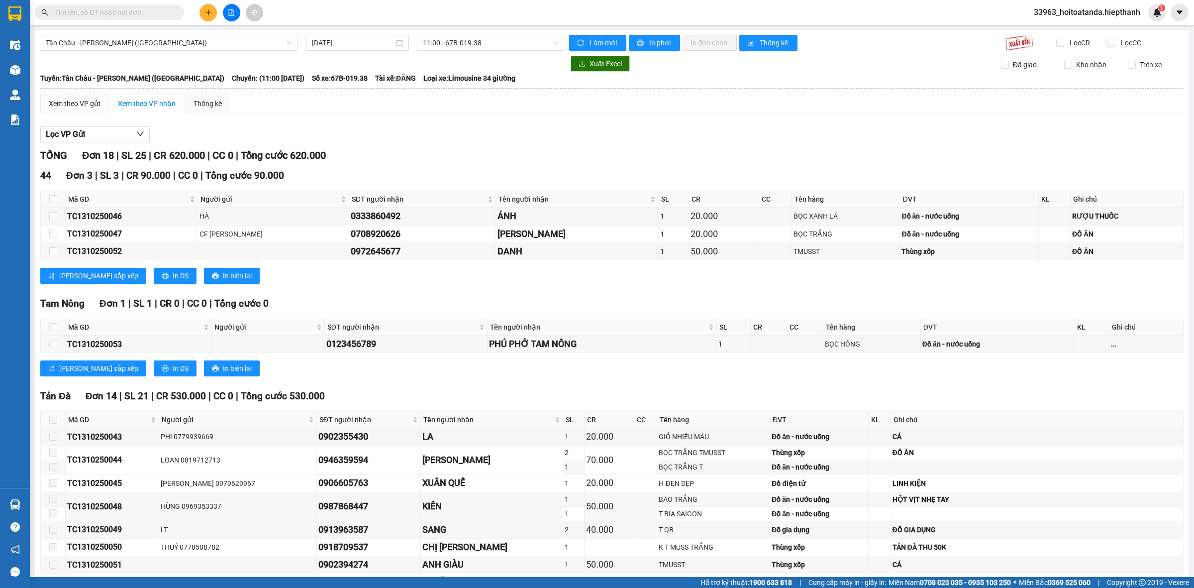
click at [538, 52] on div "[GEOGRAPHIC_DATA] - [GEOGRAPHIC_DATA] (Giường) [DATE] 11:00 - 67B-019.38 Làm mớ…" at bounding box center [612, 392] width 1154 height 724
click at [535, 43] on span "11:00 - 67B-019.38" at bounding box center [490, 42] width 135 height 15
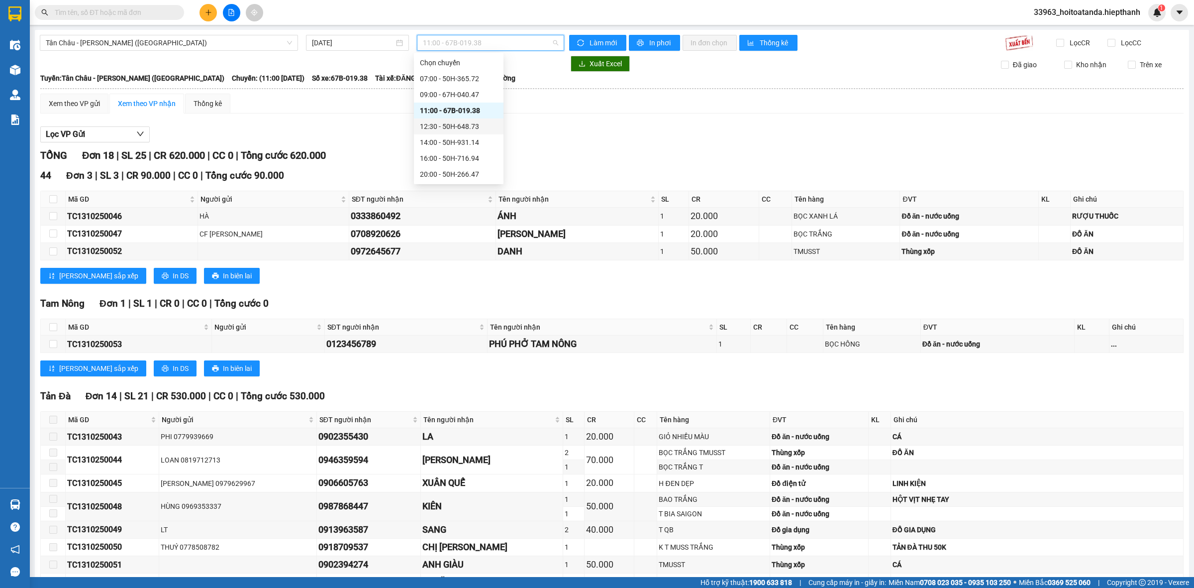
click at [454, 127] on div "12:30 - 50H-648.73" at bounding box center [459, 126] width 78 height 11
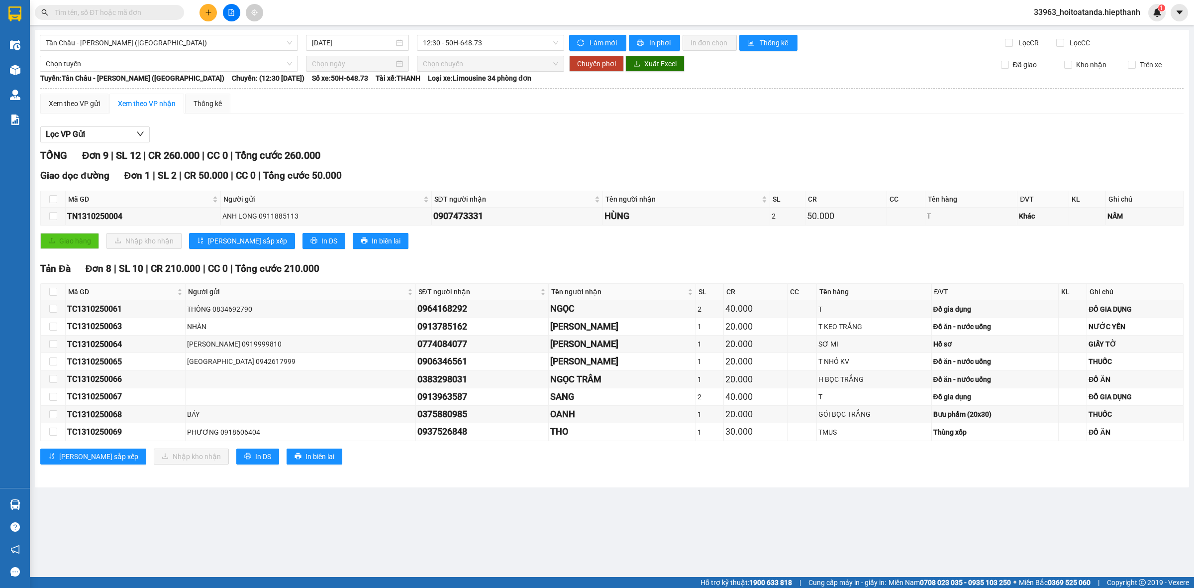
click at [521, 32] on div "[GEOGRAPHIC_DATA] - [GEOGRAPHIC_DATA] (Giường) [DATE] 12:30 - 50H-648.73 Làm mớ…" at bounding box center [612, 258] width 1154 height 457
drag, startPoint x: 521, startPoint y: 40, endPoint x: 515, endPoint y: 57, distance: 17.9
click at [521, 41] on span "12:30 - 50H-648.73" at bounding box center [490, 42] width 135 height 15
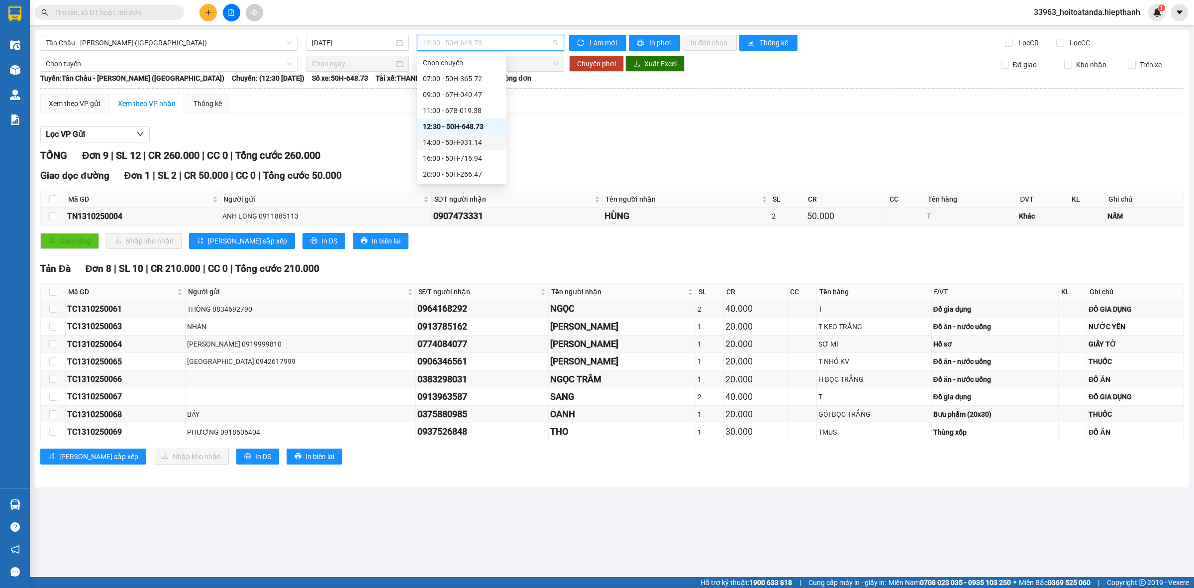
click at [468, 138] on div "14:00 - 50H-931.14" at bounding box center [462, 142] width 78 height 11
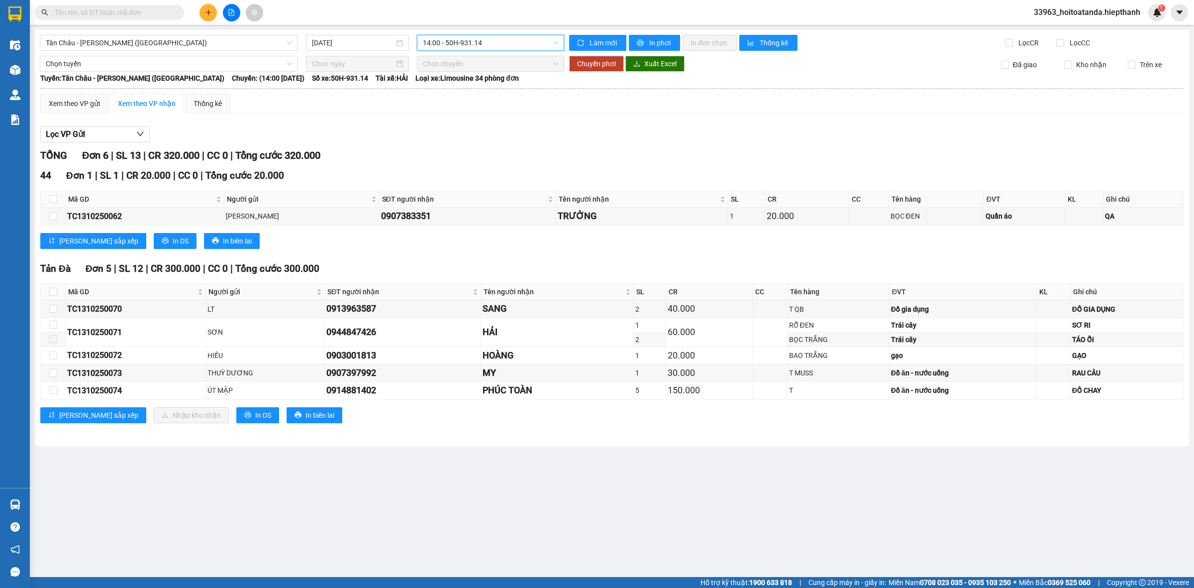
click at [496, 41] on span "14:00 - 50H-931.14" at bounding box center [490, 42] width 135 height 15
click at [462, 152] on div "16:00 - 50H-716.94" at bounding box center [462, 158] width 90 height 16
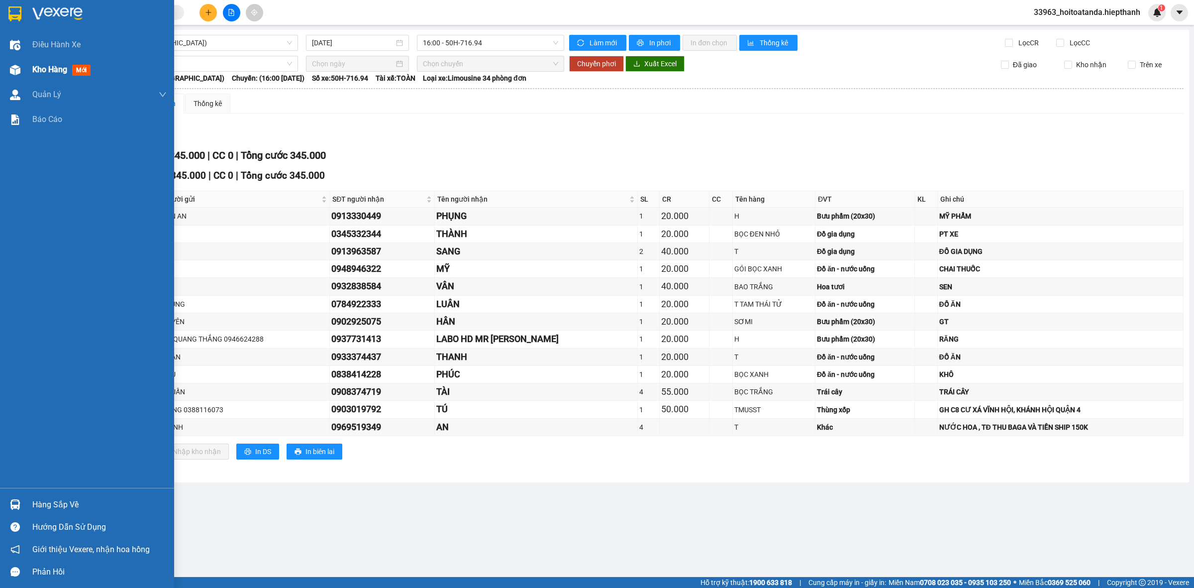
click at [40, 66] on span "Kho hàng" at bounding box center [49, 69] width 35 height 9
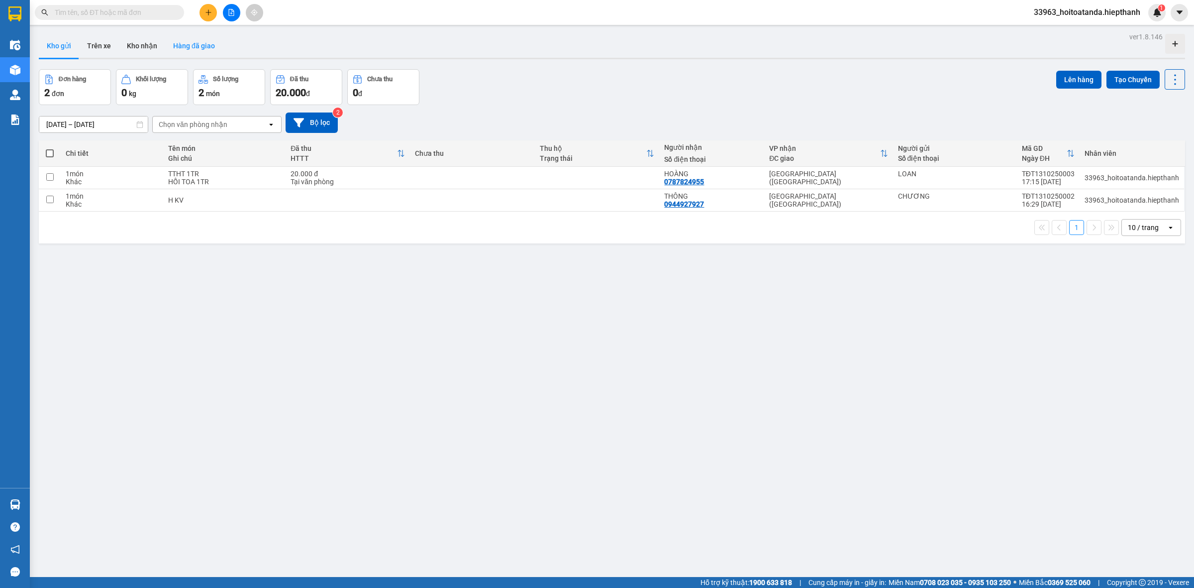
click at [202, 45] on button "Hàng đã giao" at bounding box center [194, 46] width 58 height 24
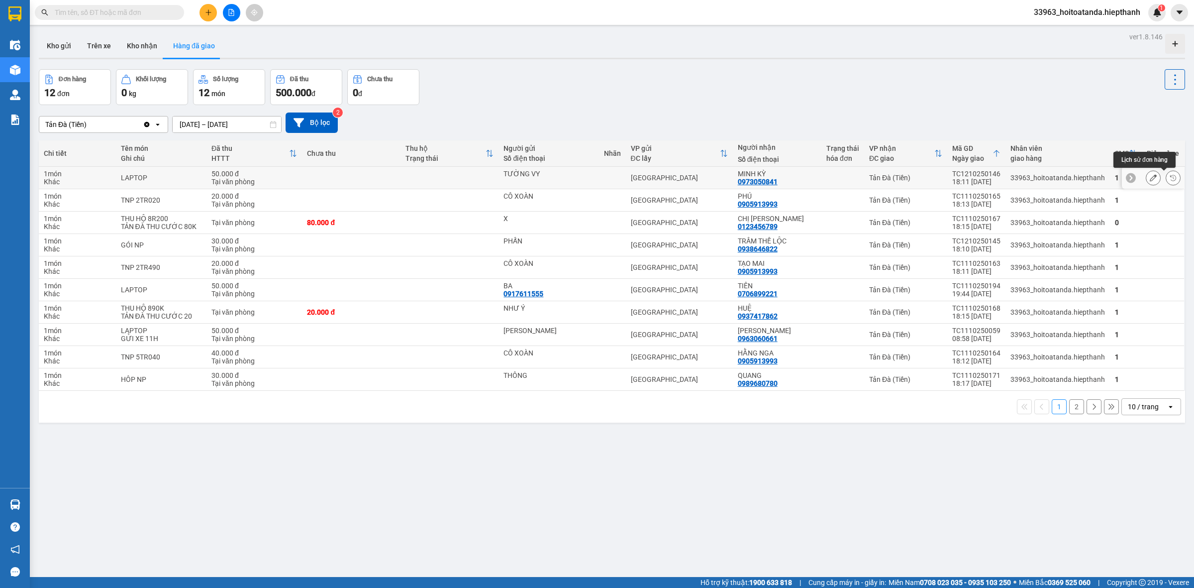
click at [1170, 180] on icon at bounding box center [1173, 177] width 7 height 7
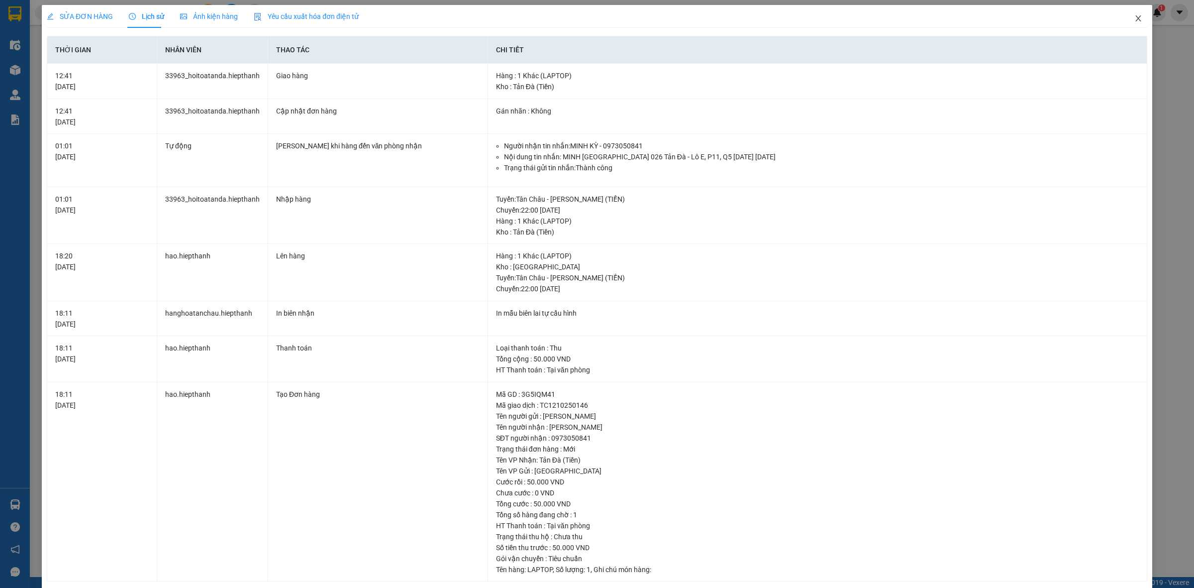
click at [1134, 22] on icon "close" at bounding box center [1138, 18] width 8 height 8
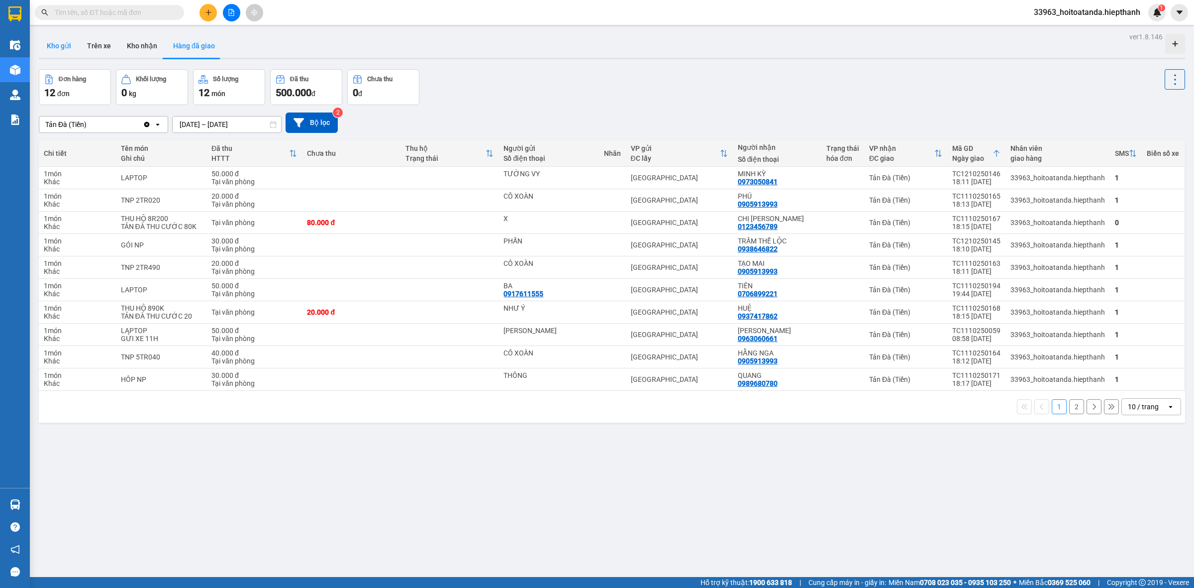
click at [64, 37] on button "Kho gửi" at bounding box center [59, 46] width 40 height 24
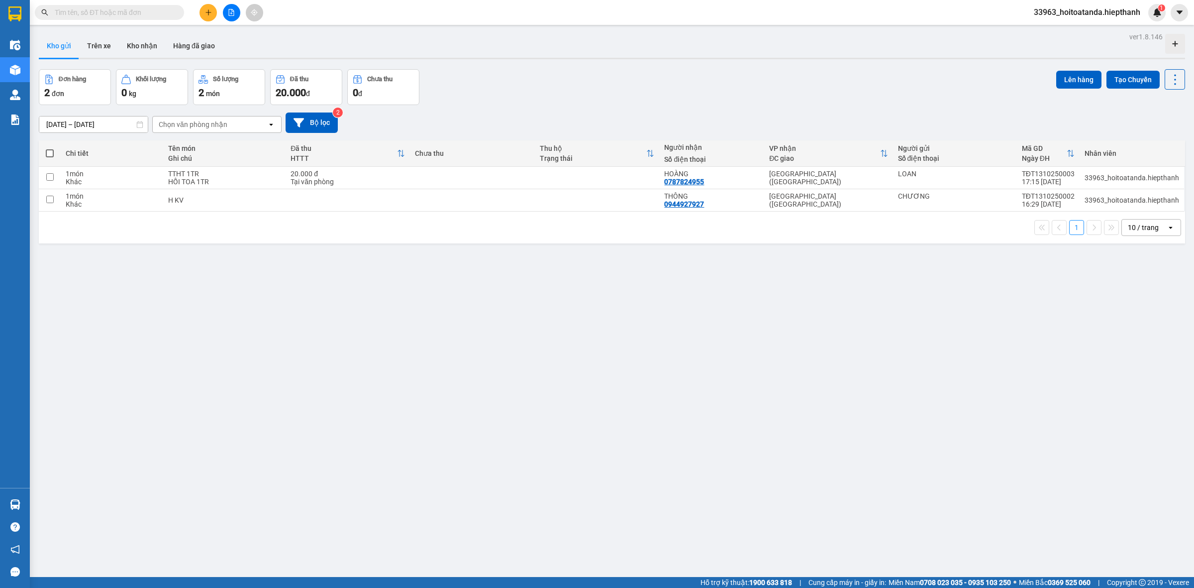
click at [590, 93] on div "Đơn hàng 2 đơn Khối lượng 0 kg Số lượng 2 món Đã thu 20.000 đ Chưa thu 0 đ Lên …" at bounding box center [612, 87] width 1146 height 36
click at [225, 10] on button at bounding box center [231, 12] width 17 height 17
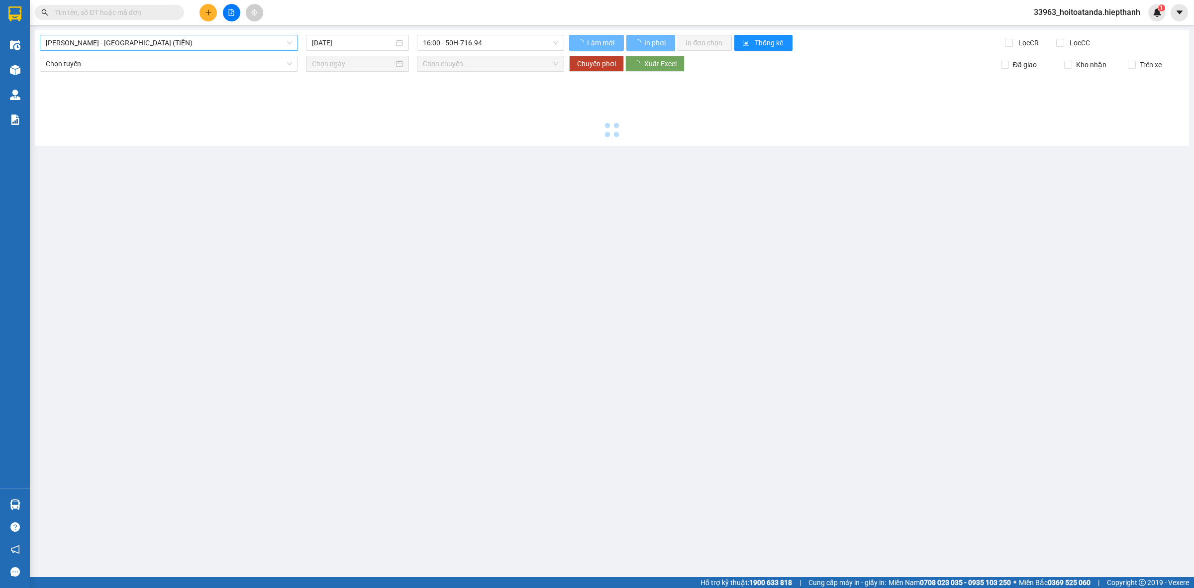
click at [131, 37] on span "[PERSON_NAME] - [GEOGRAPHIC_DATA] (TIỀN)" at bounding box center [169, 42] width 246 height 15
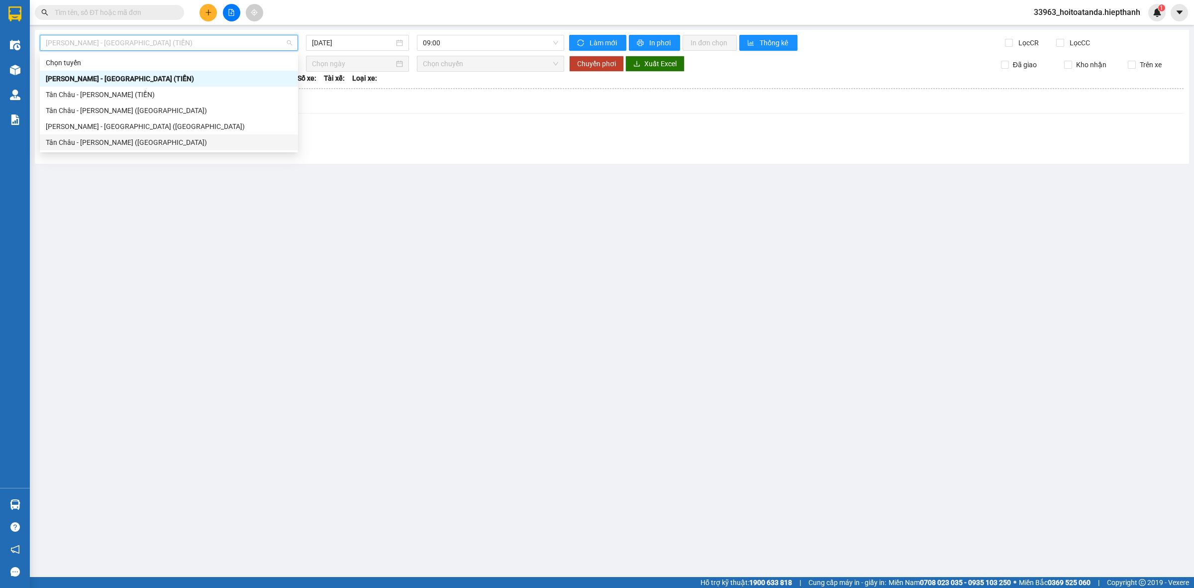
click at [125, 145] on div "Tân Châu - [PERSON_NAME] ([GEOGRAPHIC_DATA])" at bounding box center [169, 142] width 246 height 11
type input "[DATE]"
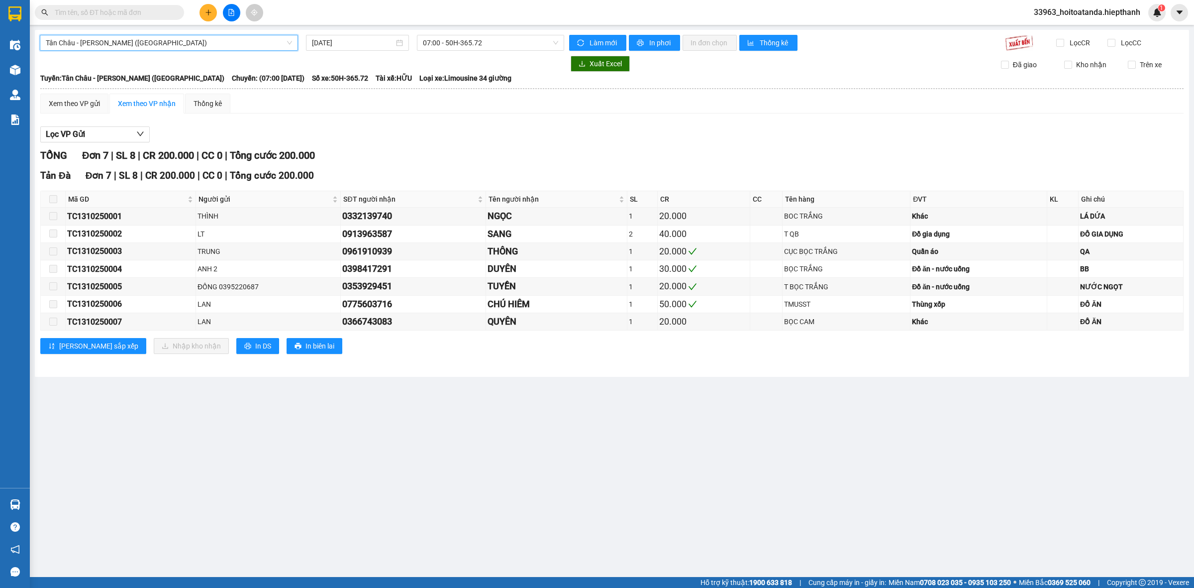
click at [471, 33] on div "[GEOGRAPHIC_DATA] - [GEOGRAPHIC_DATA] (Giường) [GEOGRAPHIC_DATA] - [GEOGRAPHIC_…" at bounding box center [612, 203] width 1154 height 347
drag, startPoint x: 473, startPoint y: 35, endPoint x: 476, endPoint y: 40, distance: 5.8
click at [474, 38] on div "07:00 - 50H-365.72" at bounding box center [490, 43] width 147 height 16
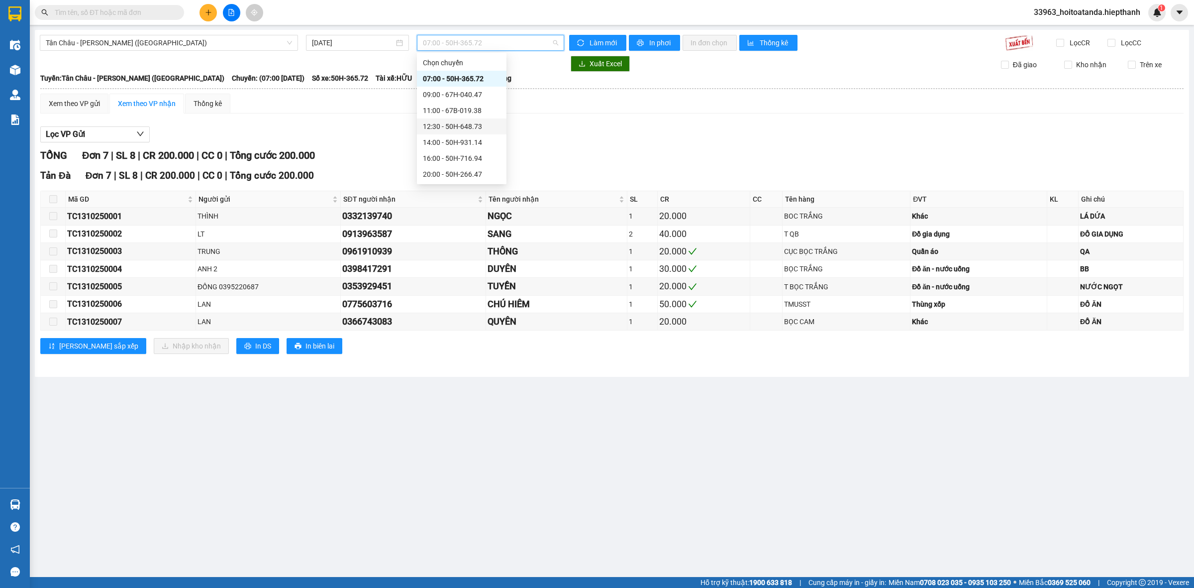
click at [447, 131] on div "12:30 - 50H-648.73" at bounding box center [462, 126] width 78 height 11
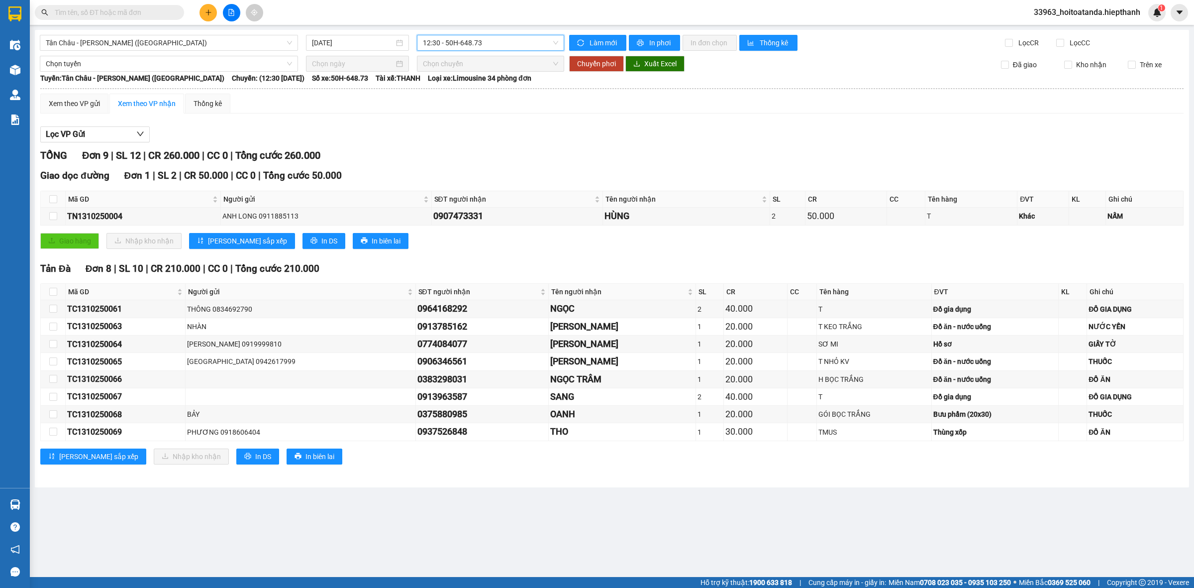
click at [518, 265] on div "Tản Đà Đơn 8 | SL 10 | CR 210.000 | CC 0 | Tổng cước 210.000" at bounding box center [611, 268] width 1143 height 15
click at [414, 48] on div "Tân Châu - [PERSON_NAME] (Giường) [DATE] 12:30 - 50H-648.73" at bounding box center [302, 43] width 532 height 16
click at [454, 48] on span "12:30 - 50H-648.73" at bounding box center [490, 42] width 135 height 15
click at [447, 141] on div "14:00 - 50H-931.14" at bounding box center [462, 142] width 78 height 11
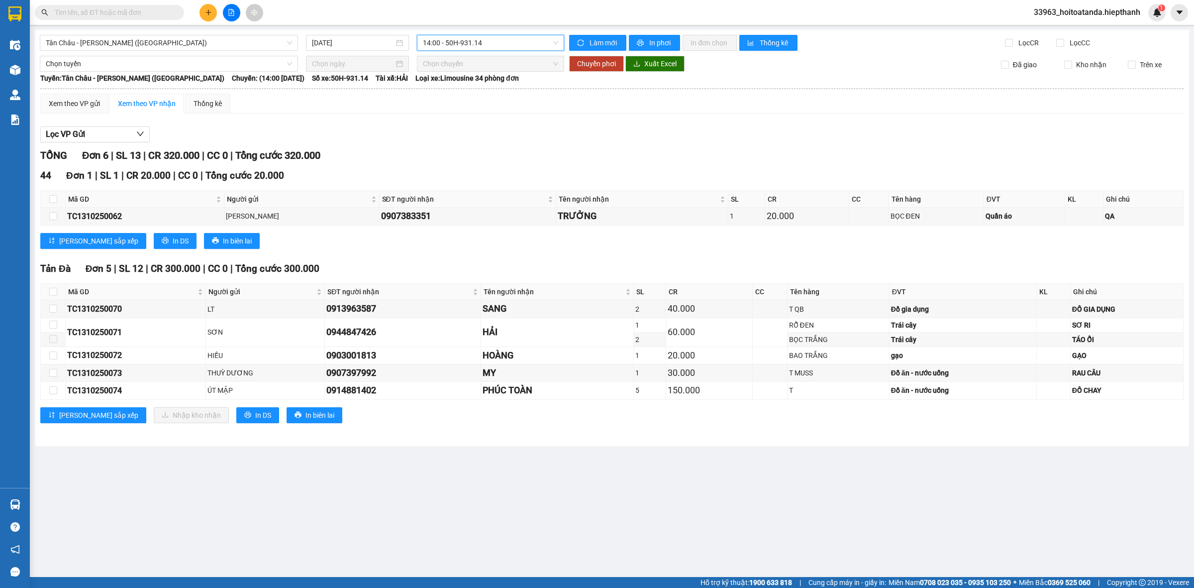
click at [469, 249] on div "[PERSON_NAME] sắp xếp In DS In biên lai" at bounding box center [611, 241] width 1143 height 16
click at [471, 46] on span "14:00 - 50H-931.14" at bounding box center [490, 42] width 135 height 15
click at [458, 118] on div "12:30 - 50H-648.73" at bounding box center [462, 126] width 90 height 16
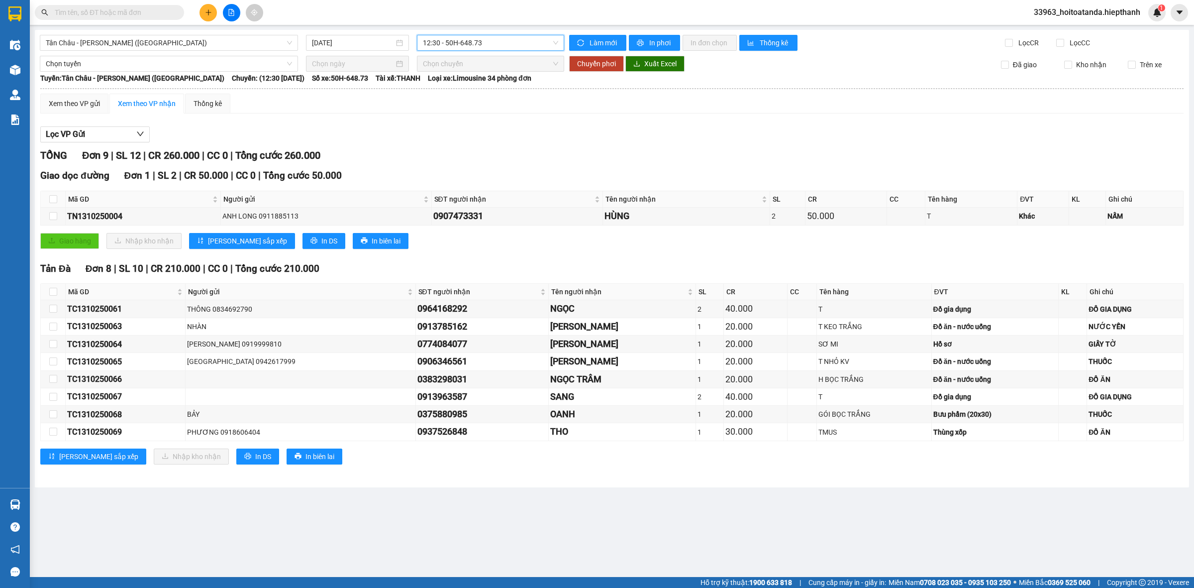
click at [493, 47] on span "12:30 - 50H-648.73" at bounding box center [490, 42] width 135 height 15
click at [461, 165] on div "16:00 - 50H-716.94" at bounding box center [462, 158] width 90 height 16
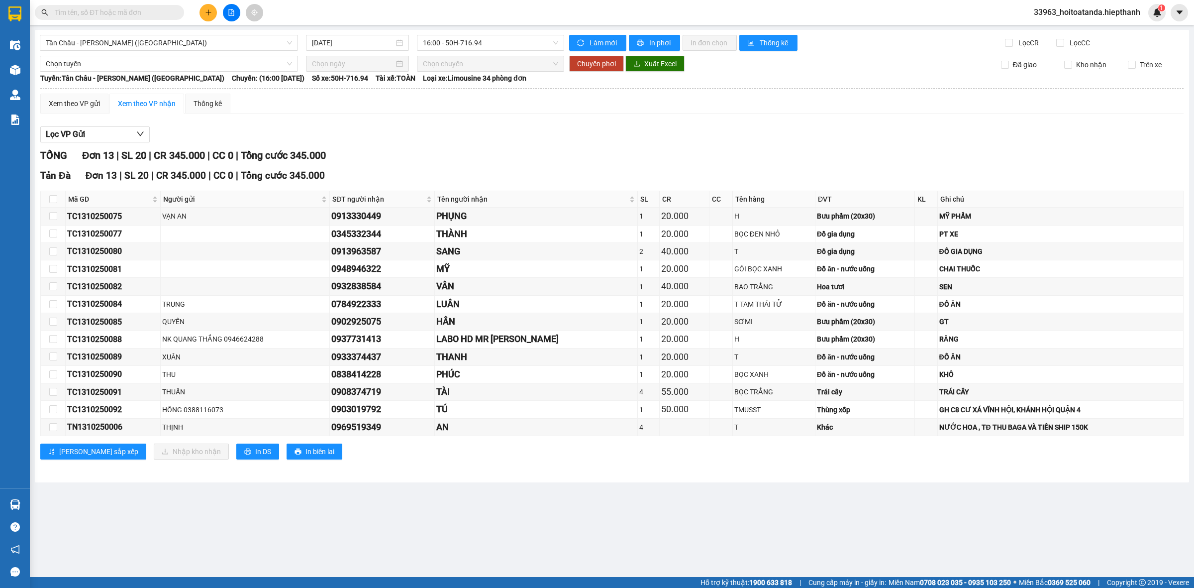
click at [560, 146] on div "Lọc VP Gửi TỔNG Đơn 13 | SL 20 | CR 345.000 | CC 0 | Tổng cước 345.000 [GEOGRA…" at bounding box center [611, 296] width 1143 height 350
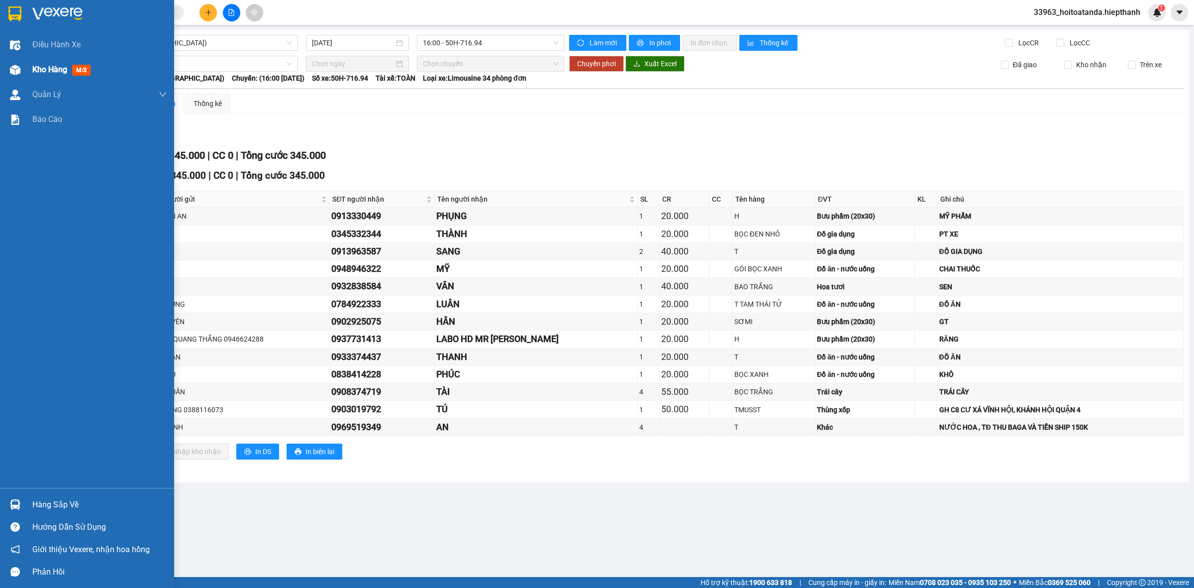
click at [31, 65] on div "Kho hàng mới" at bounding box center [87, 69] width 174 height 25
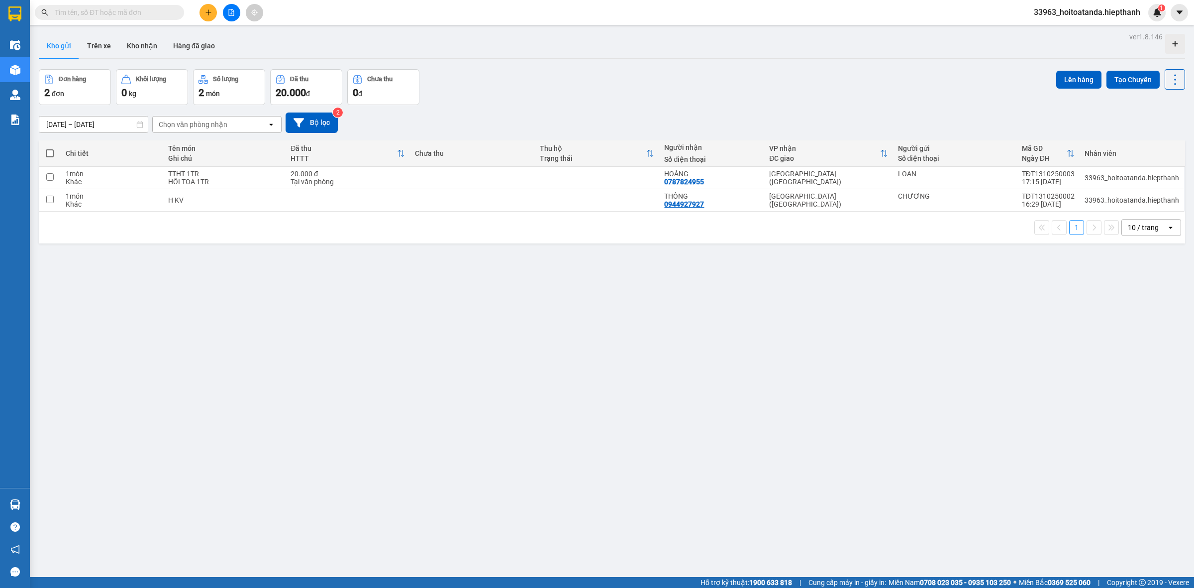
click at [540, 93] on div "Đơn hàng 2 đơn Khối lượng 0 kg Số lượng 2 món Đã thu 20.000 đ Chưa thu 0 đ Lên …" at bounding box center [612, 87] width 1146 height 36
